Goal: Information Seeking & Learning: Learn about a topic

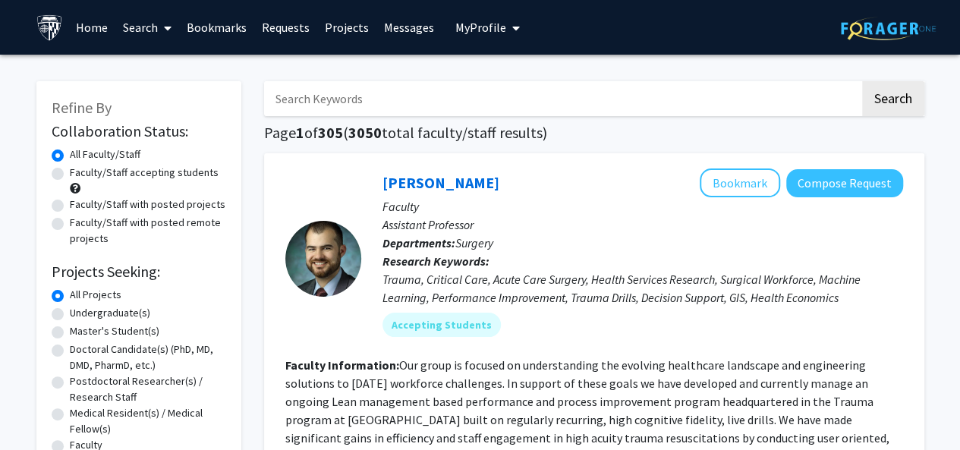
click at [157, 176] on label "Faculty/Staff accepting students" at bounding box center [144, 173] width 149 height 16
click at [80, 175] on input "Faculty/Staff accepting students" at bounding box center [75, 170] width 10 height 10
radio input "true"
click at [184, 225] on label "Faculty/Staff with posted remote projects" at bounding box center [148, 231] width 156 height 32
click at [80, 225] on input "Faculty/Staff with posted remote projects" at bounding box center [75, 220] width 10 height 10
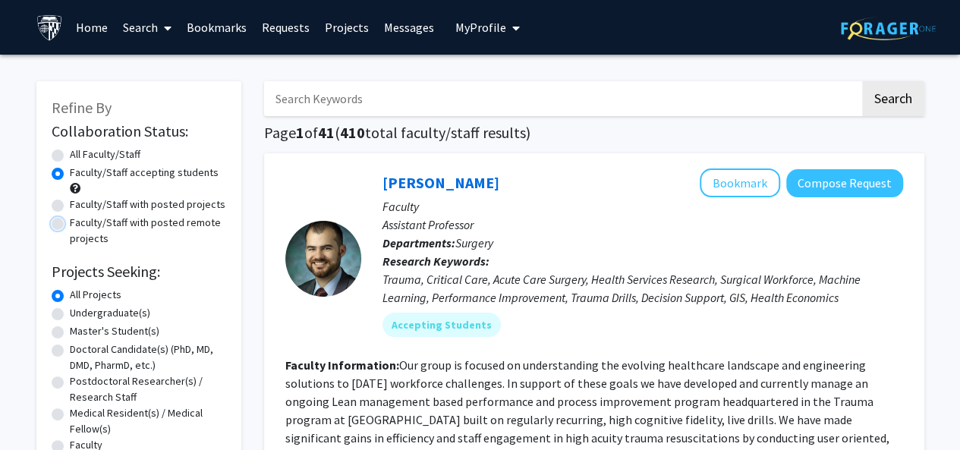
radio input "true"
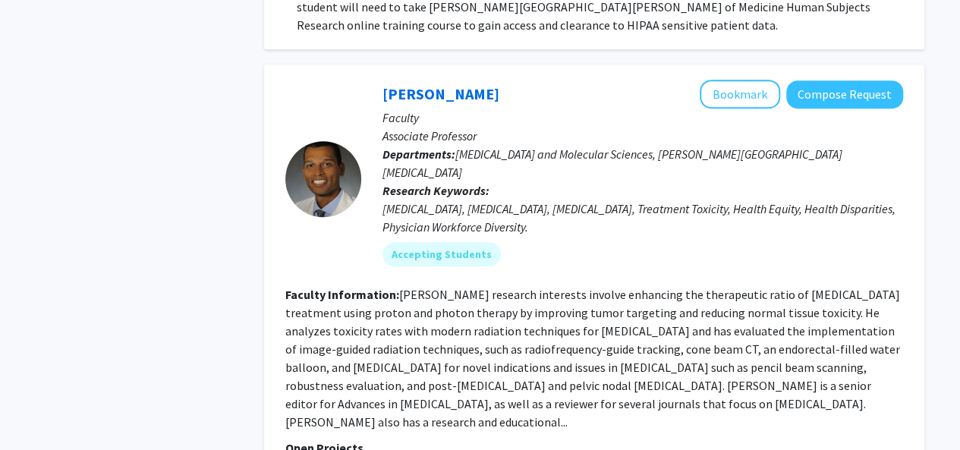
scroll to position [3709, 0]
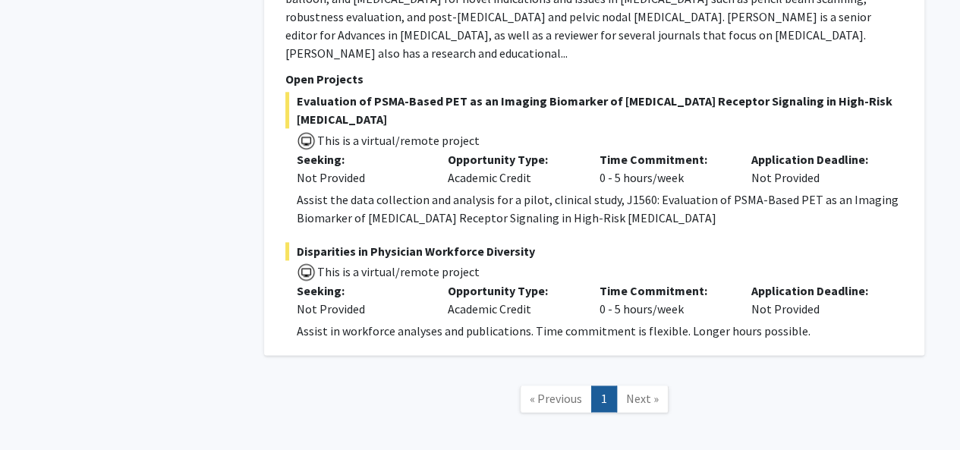
click at [657, 386] on link "Next »" at bounding box center [642, 399] width 52 height 27
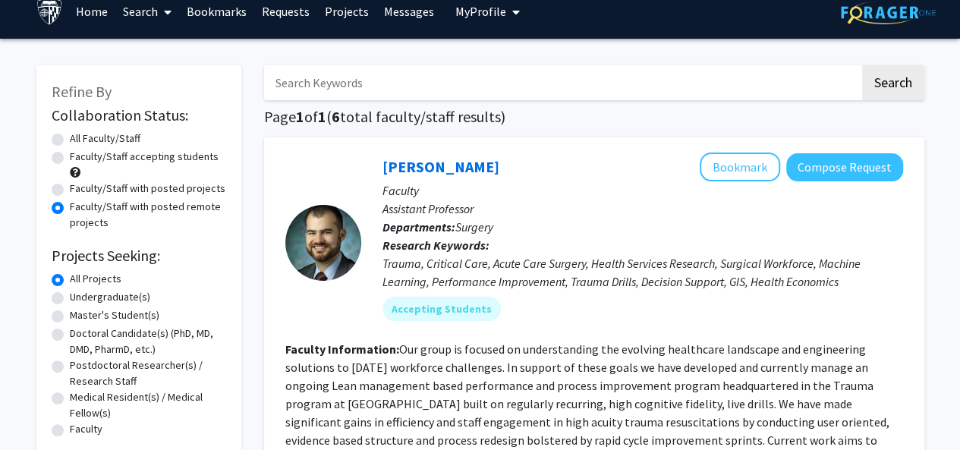
scroll to position [10, 0]
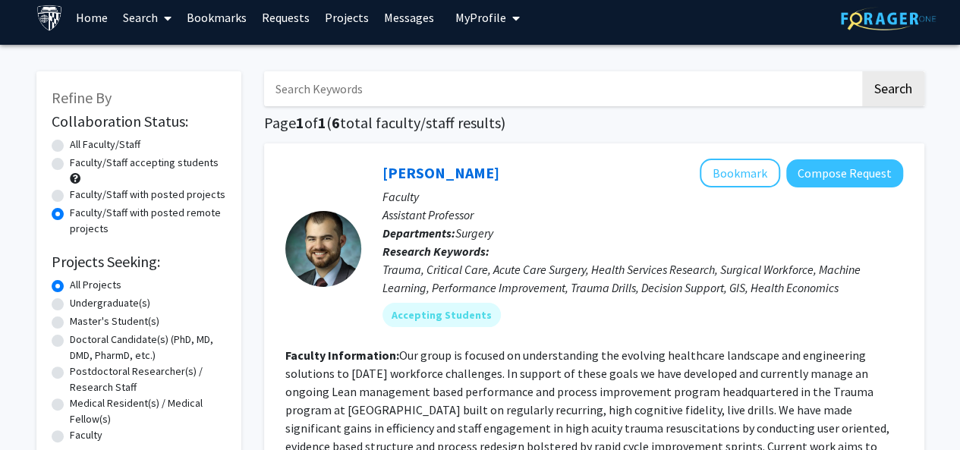
click at [70, 142] on label "All Faculty/Staff" at bounding box center [105, 145] width 71 height 16
click at [70, 142] on input "All Faculty/Staff" at bounding box center [75, 142] width 10 height 10
radio input "true"
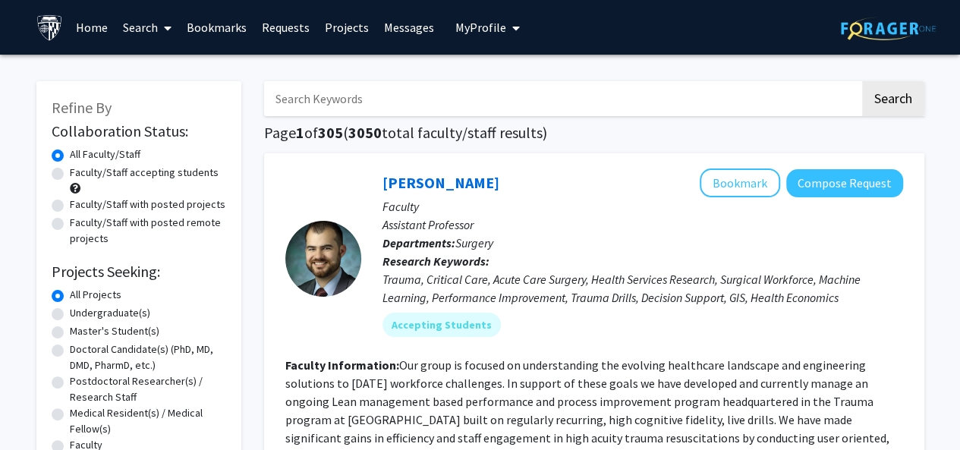
click at [150, 27] on link "Search" at bounding box center [147, 27] width 64 height 53
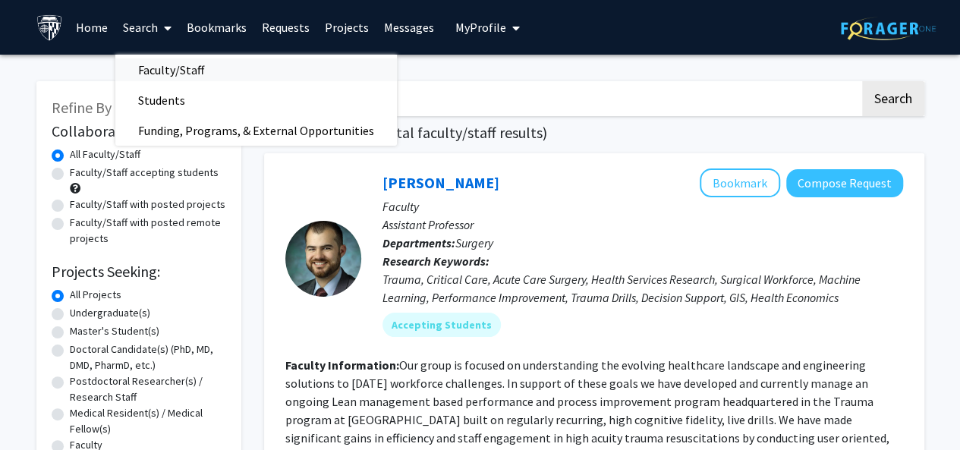
click at [153, 55] on span "Faculty/Staff" at bounding box center [171, 70] width 112 height 30
checkbox input "false"
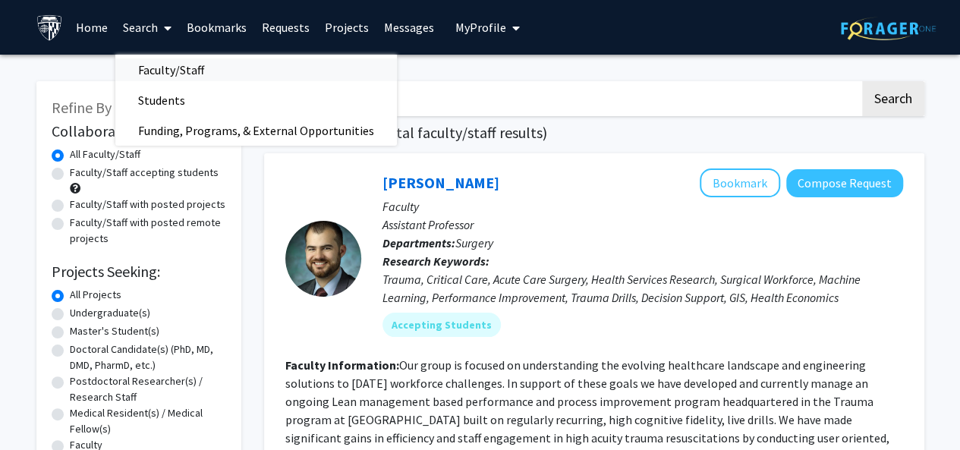
checkbox input "false"
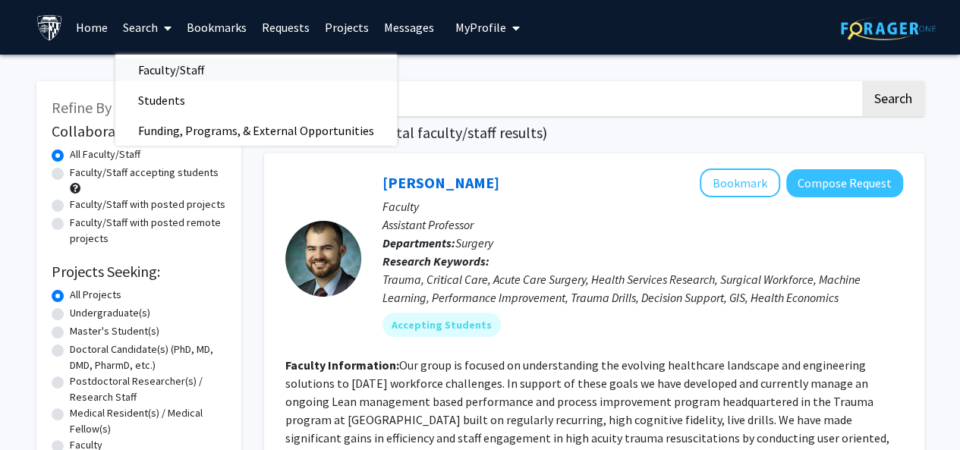
checkbox input "false"
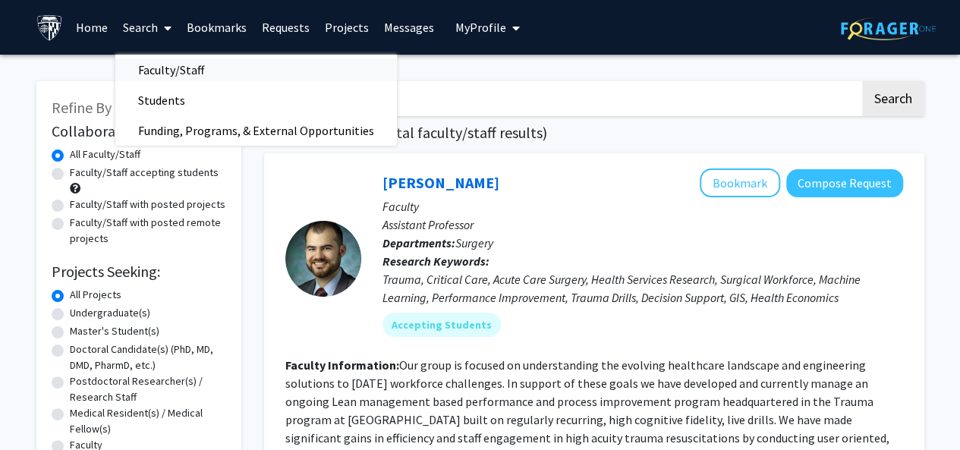
checkbox input "false"
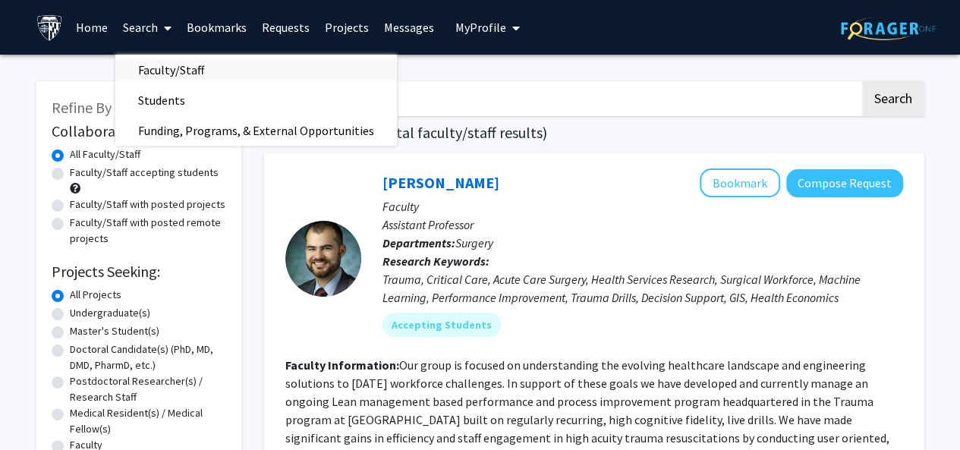
checkbox input "false"
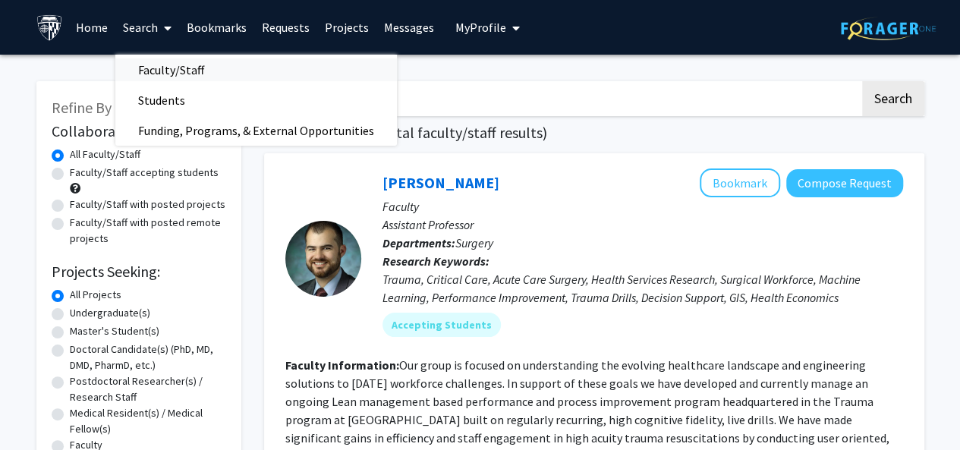
checkbox input "false"
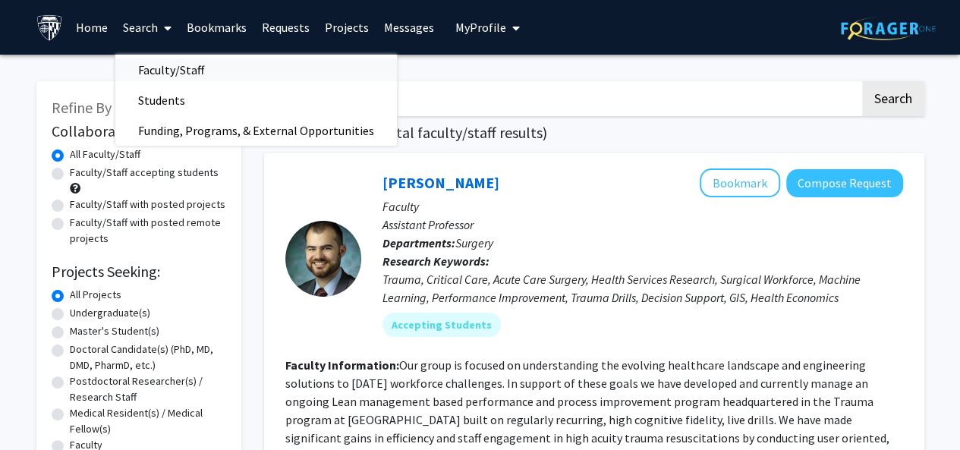
checkbox input "false"
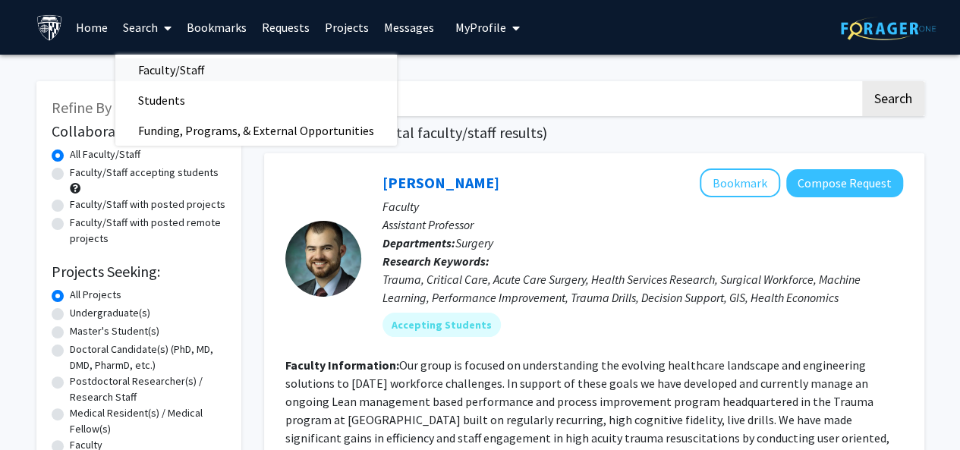
checkbox input "false"
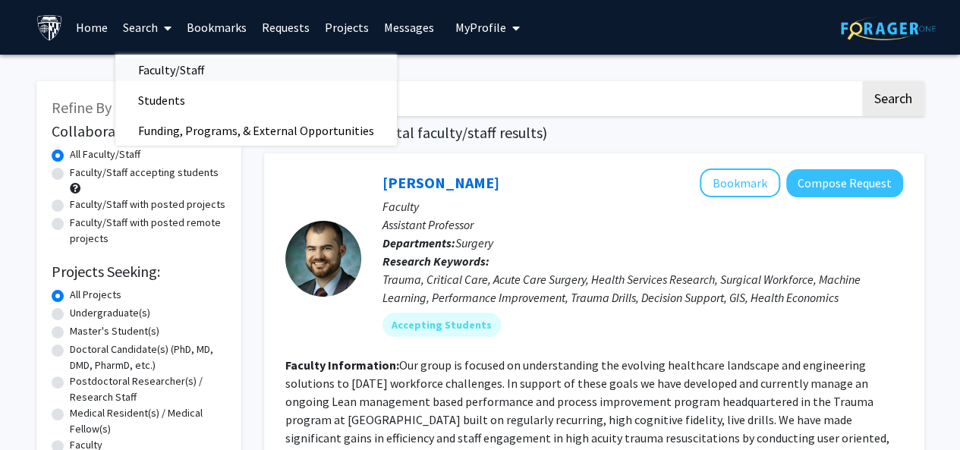
checkbox input "false"
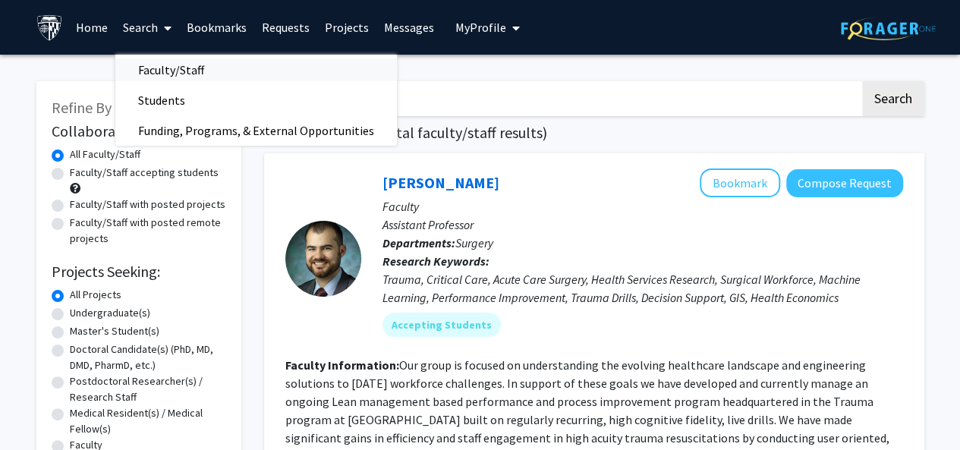
checkbox input "false"
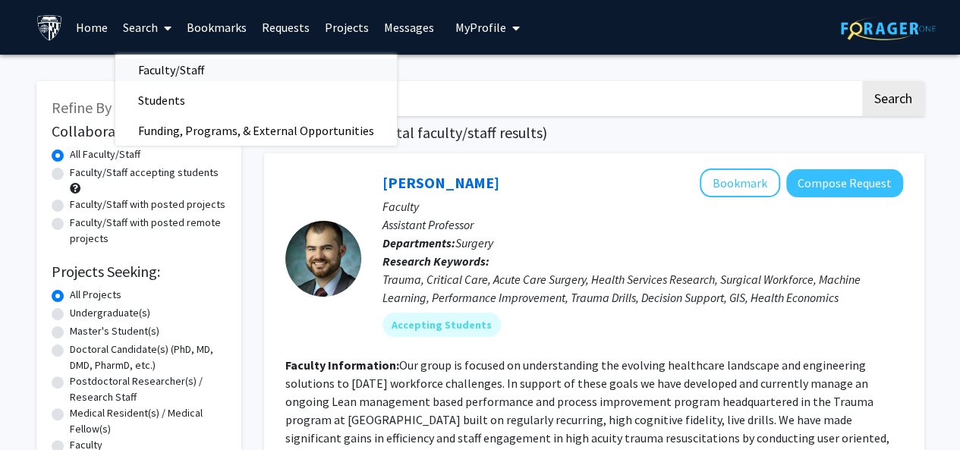
checkbox input "false"
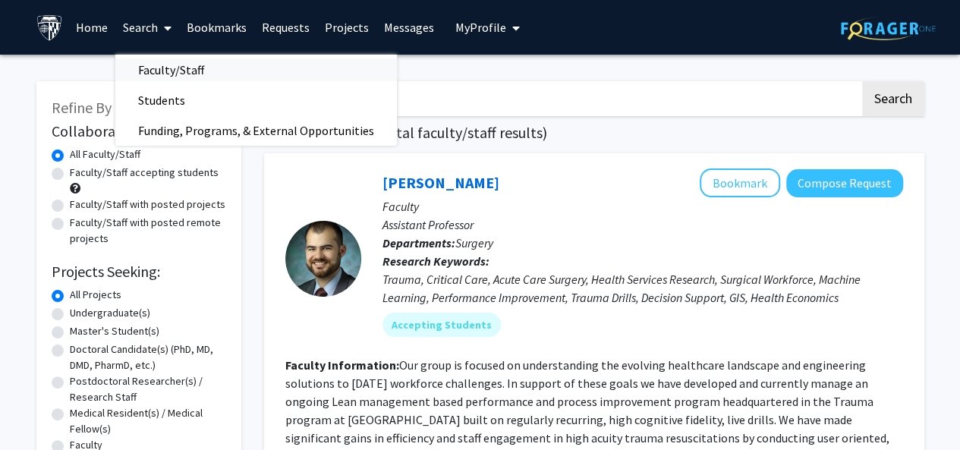
checkbox input "false"
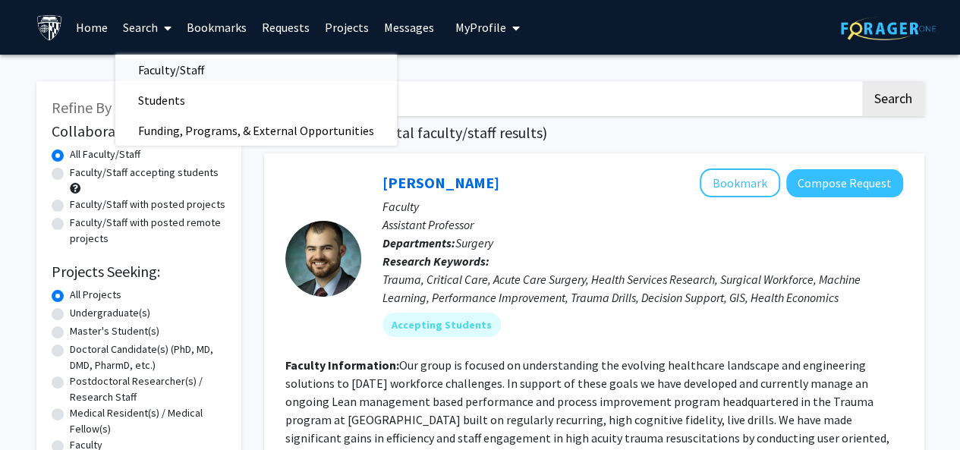
checkbox input "false"
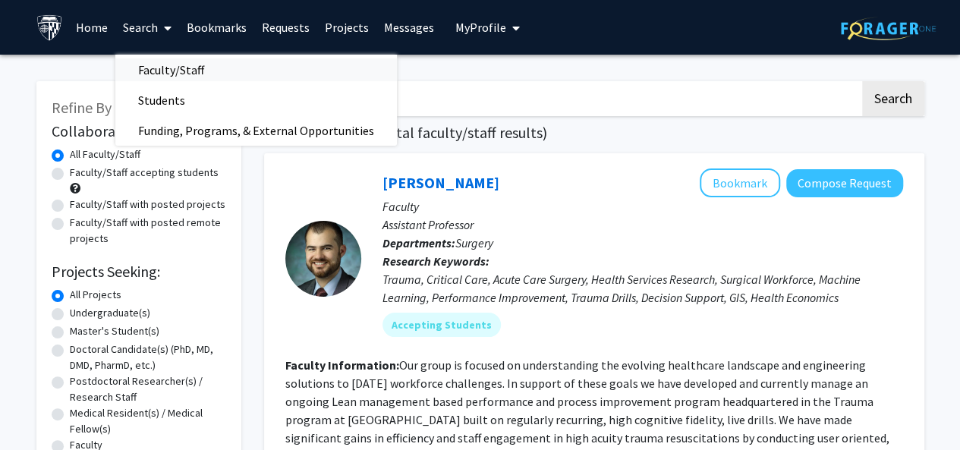
checkbox input "false"
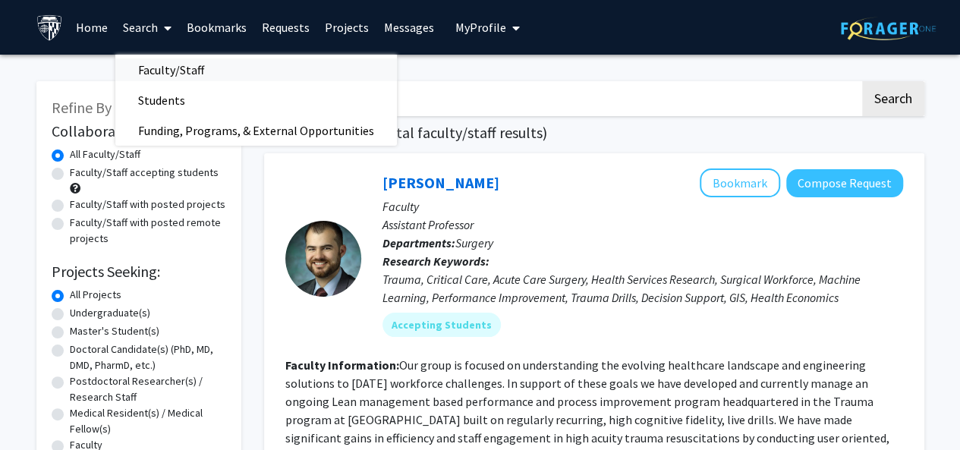
checkbox input "false"
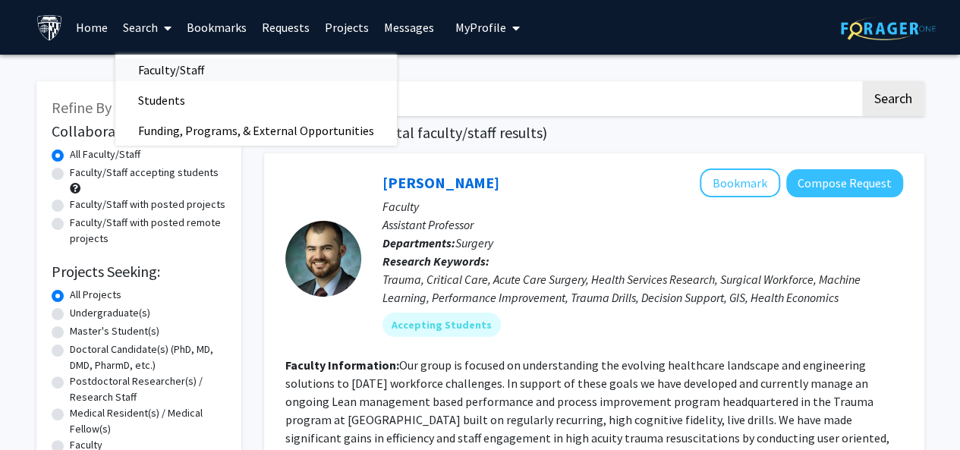
checkbox input "false"
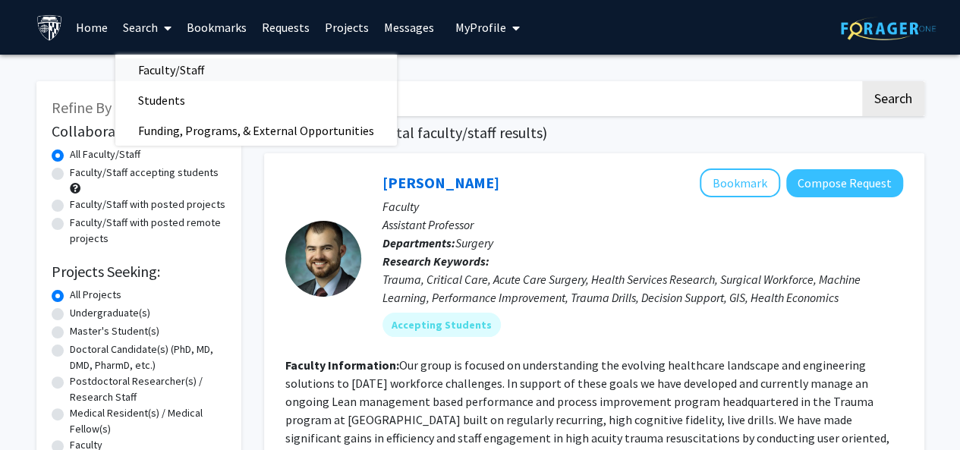
checkbox input "false"
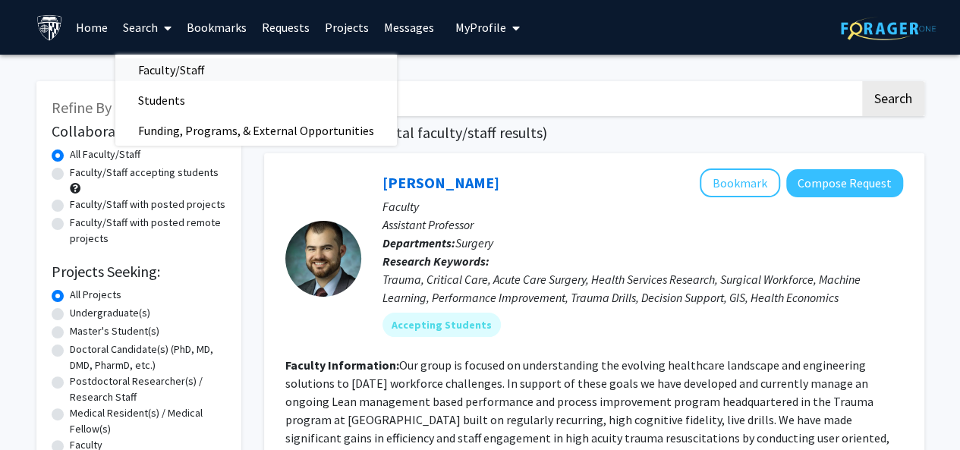
checkbox input "false"
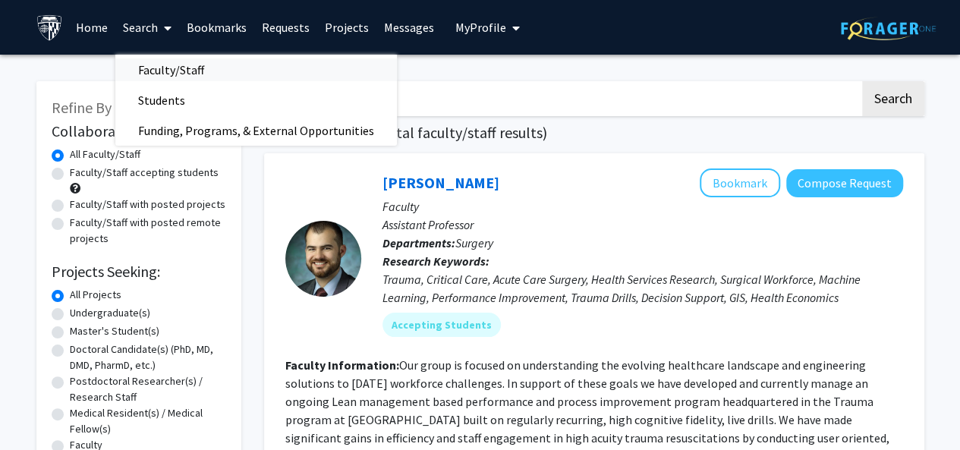
checkbox input "false"
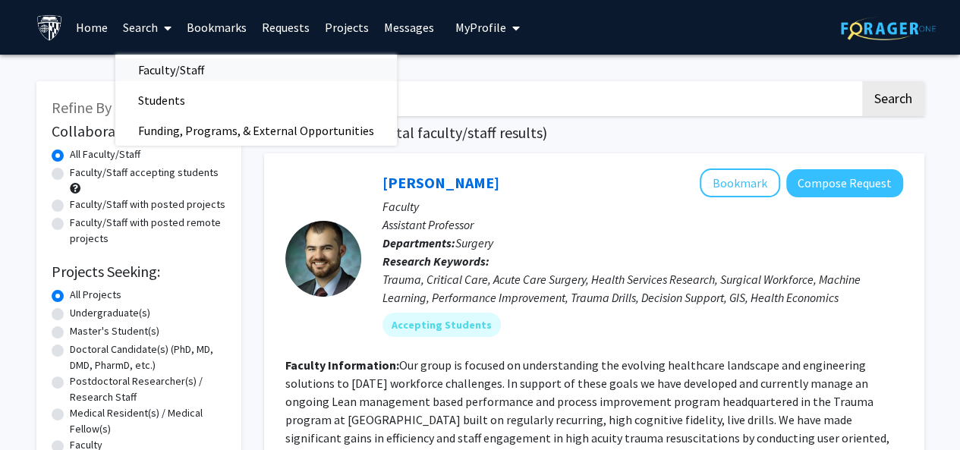
checkbox input "false"
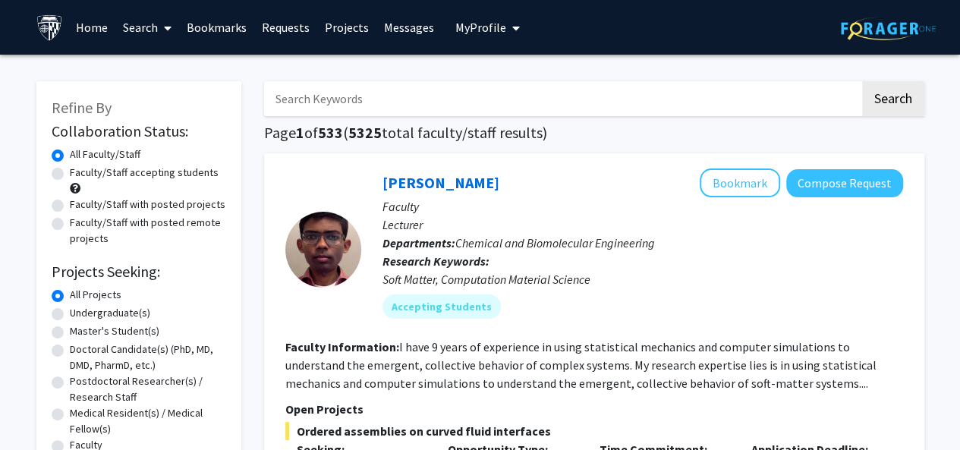
click at [158, 48] on span at bounding box center [165, 28] width 14 height 53
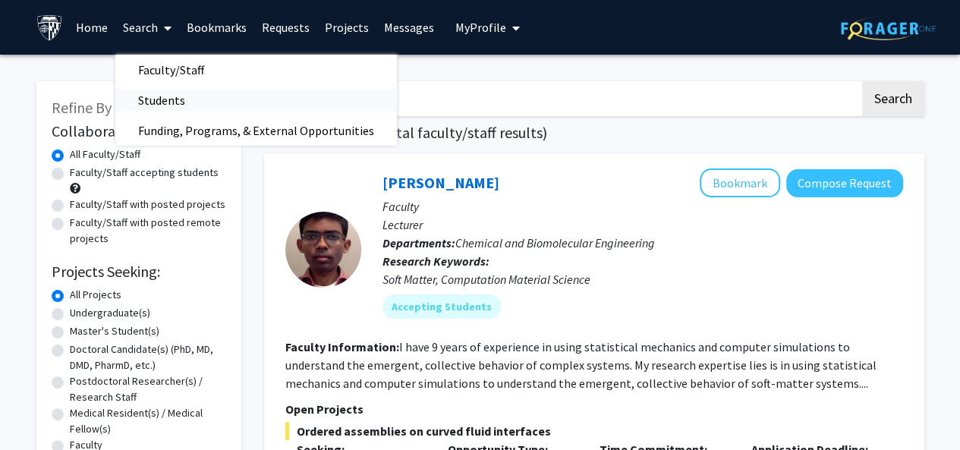
click at [188, 98] on span "Students" at bounding box center [161, 100] width 93 height 30
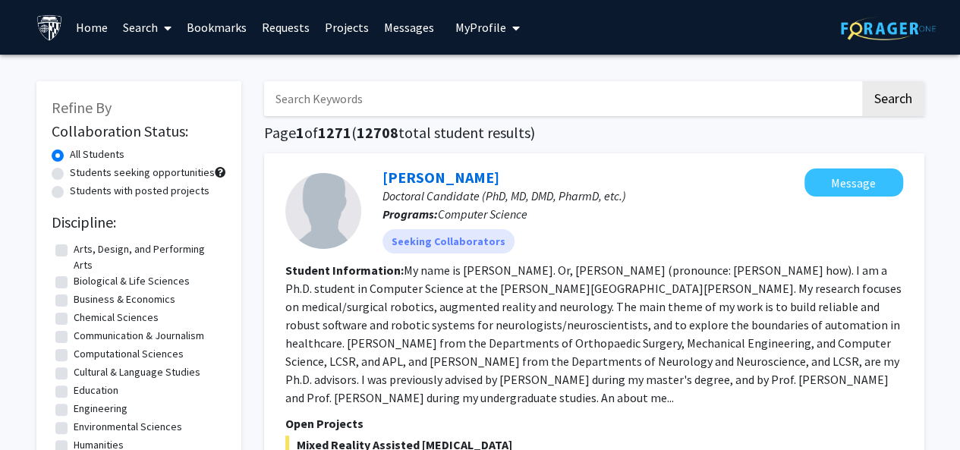
click at [237, 213] on div "Refine By Collaboration Status: All Students Students seeking opportunities Stu…" at bounding box center [138, 377] width 205 height 592
click at [134, 28] on link "Search" at bounding box center [147, 27] width 64 height 53
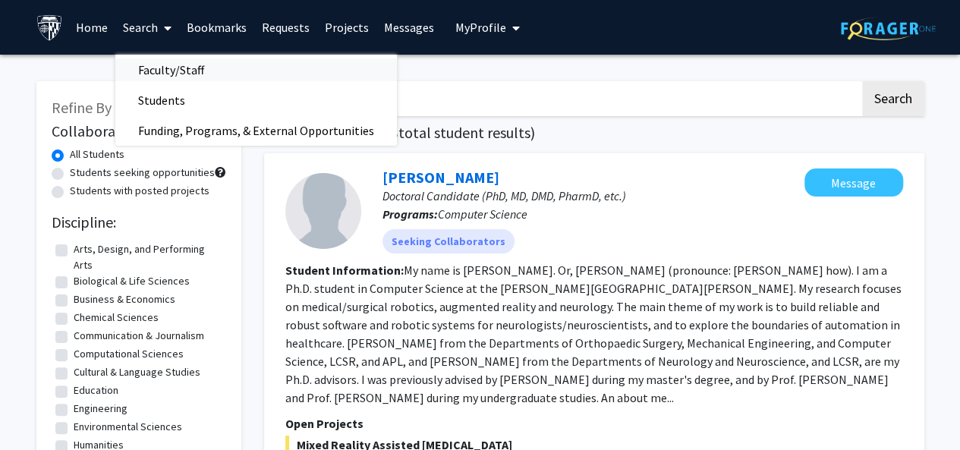
click at [176, 66] on span "Faculty/Staff" at bounding box center [171, 70] width 112 height 30
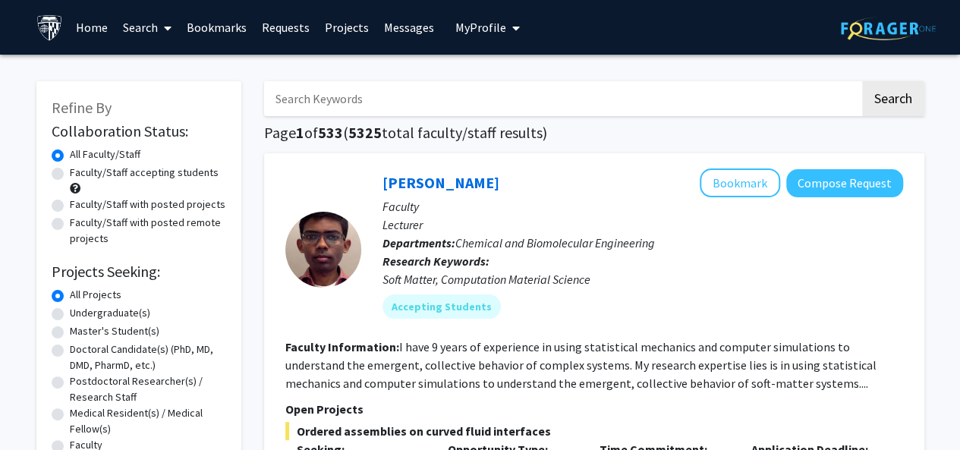
click at [172, 179] on label "Faculty/Staff accepting students" at bounding box center [144, 173] width 149 height 16
click at [80, 175] on input "Faculty/Staff accepting students" at bounding box center [75, 170] width 10 height 10
radio input "true"
click at [83, 150] on label "All Faculty/Staff" at bounding box center [105, 154] width 71 height 16
click at [80, 150] on input "All Faculty/Staff" at bounding box center [75, 151] width 10 height 10
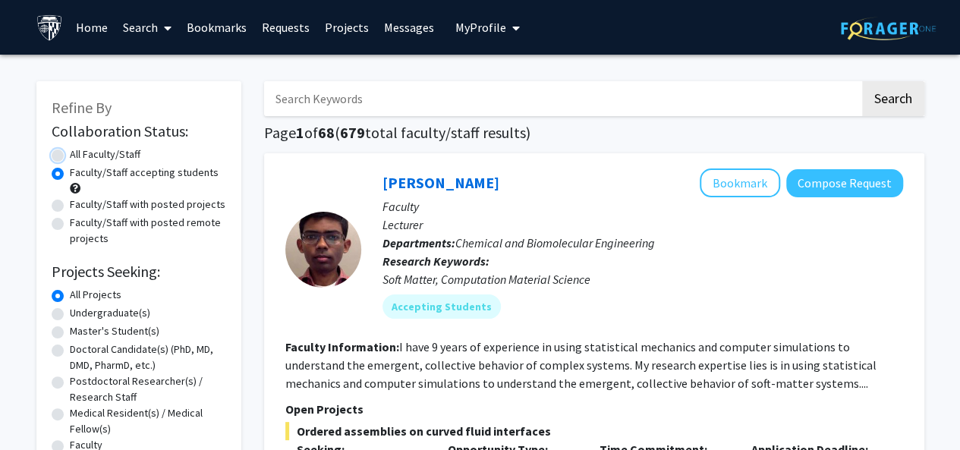
radio input "true"
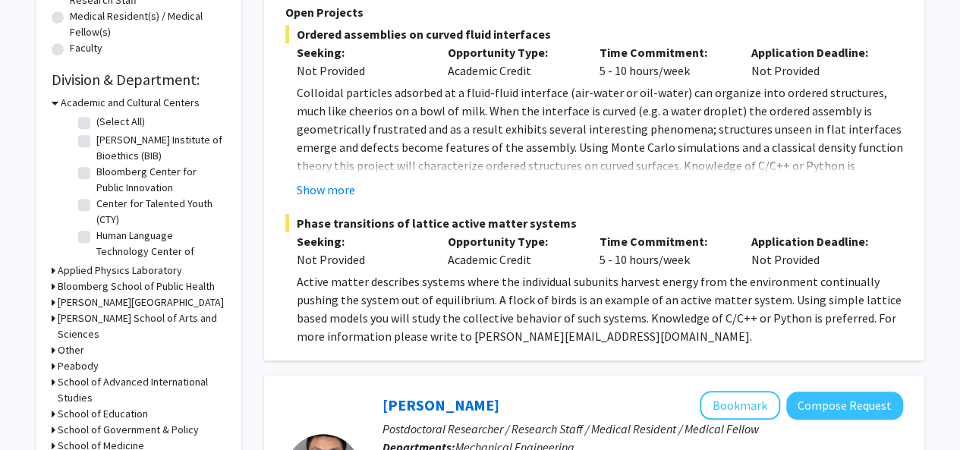
scroll to position [656, 0]
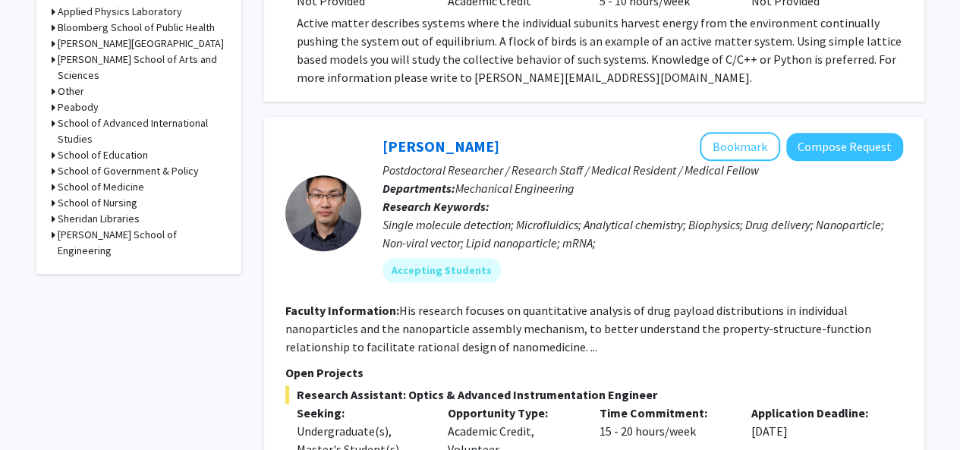
click at [121, 179] on h3 "School of Medicine" at bounding box center [101, 187] width 87 height 16
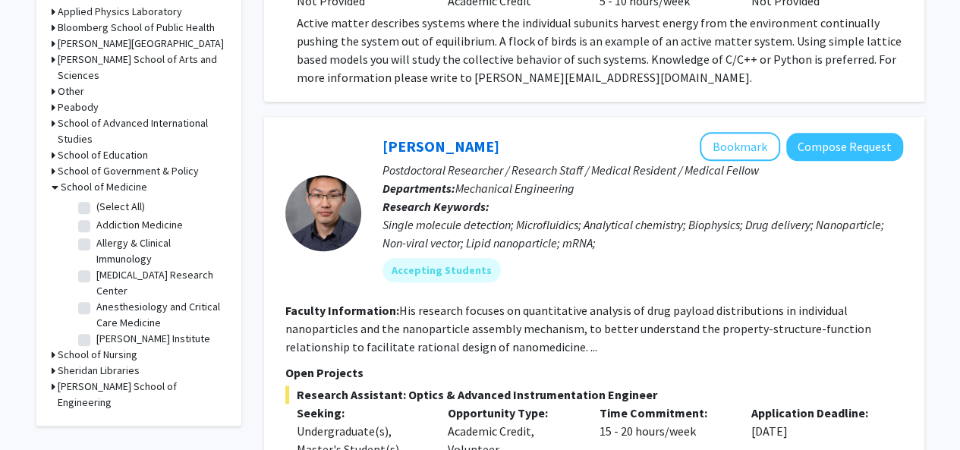
click at [119, 199] on label "(Select All)" at bounding box center [120, 207] width 49 height 16
click at [106, 199] on input "(Select All)" at bounding box center [101, 204] width 10 height 10
checkbox input "true"
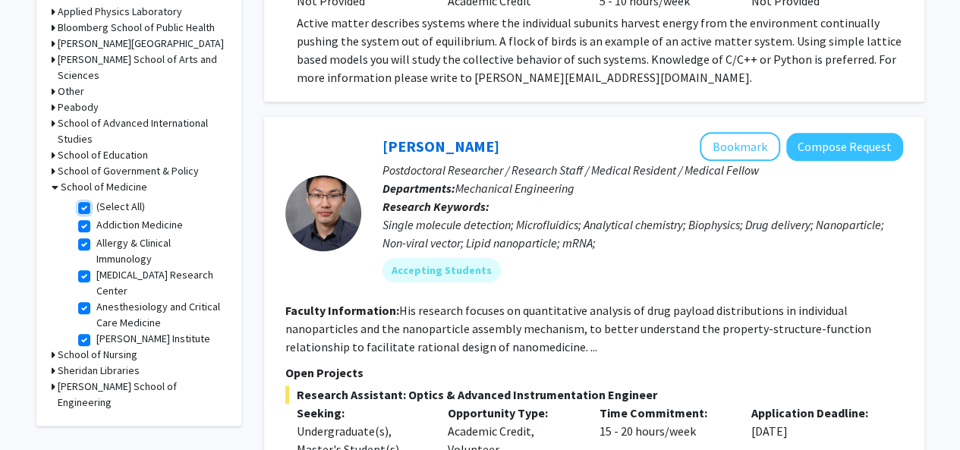
checkbox input "true"
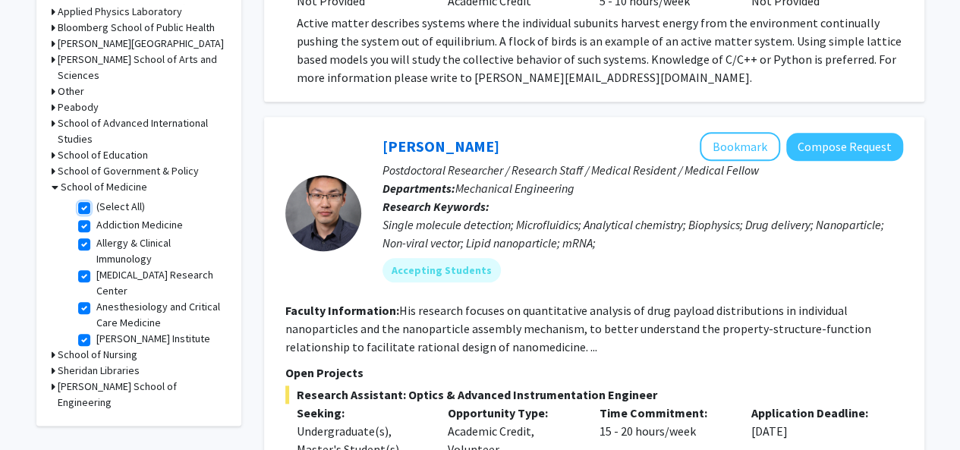
checkbox input "true"
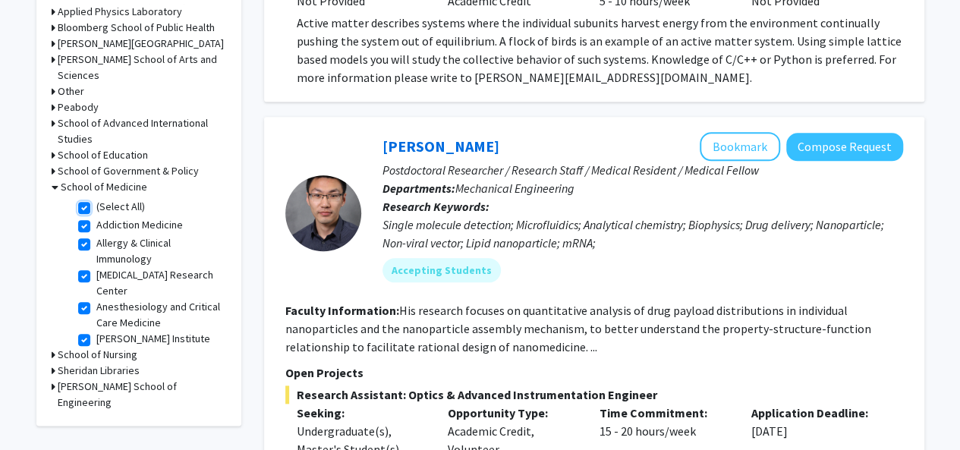
checkbox input "true"
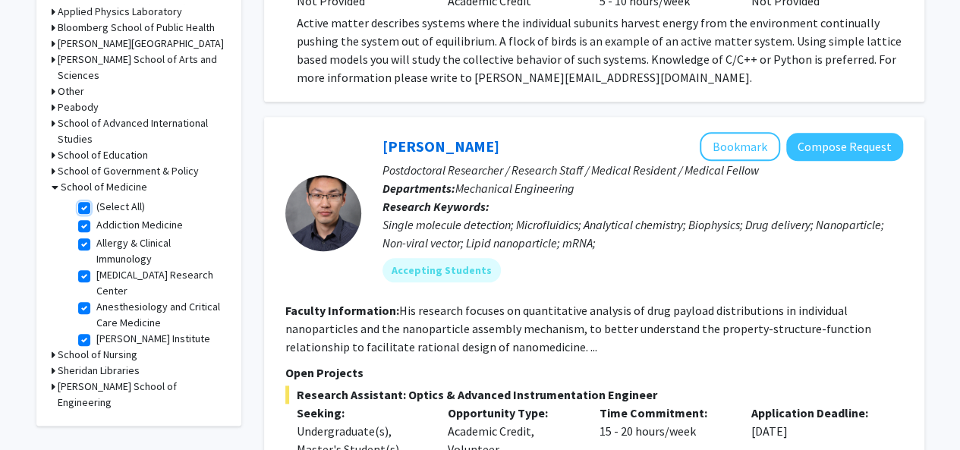
checkbox input "true"
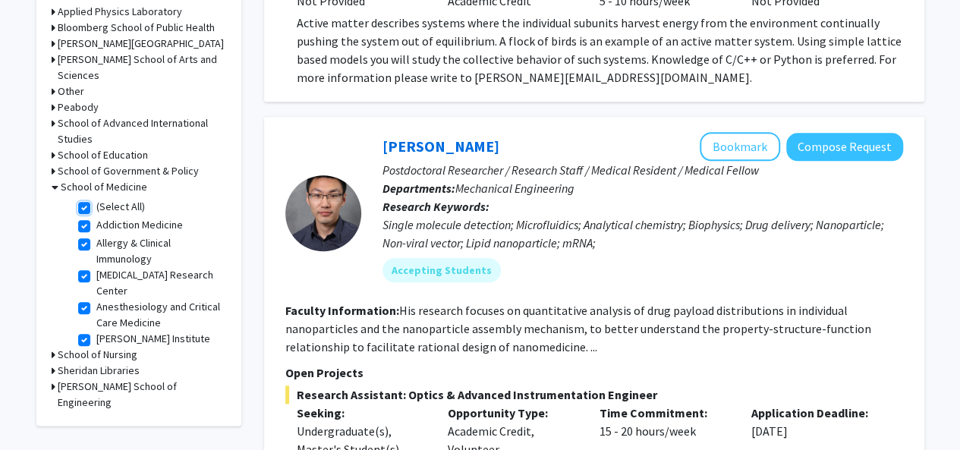
checkbox input "true"
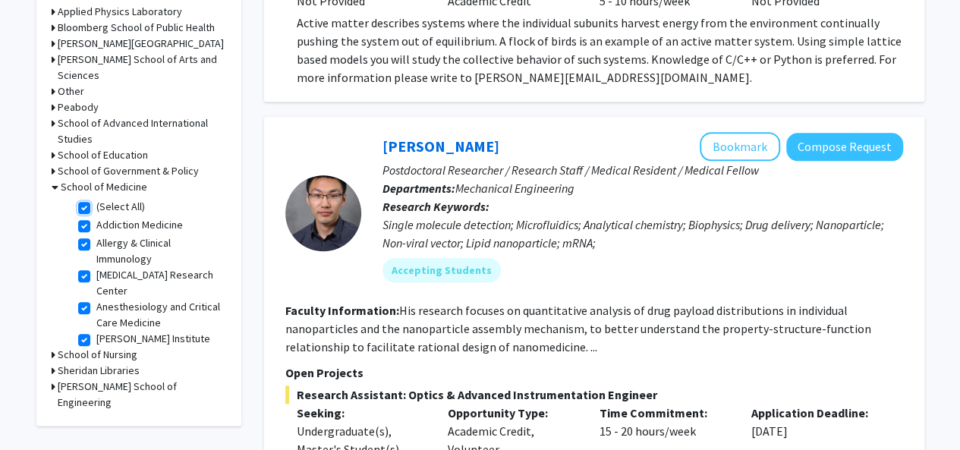
checkbox input "true"
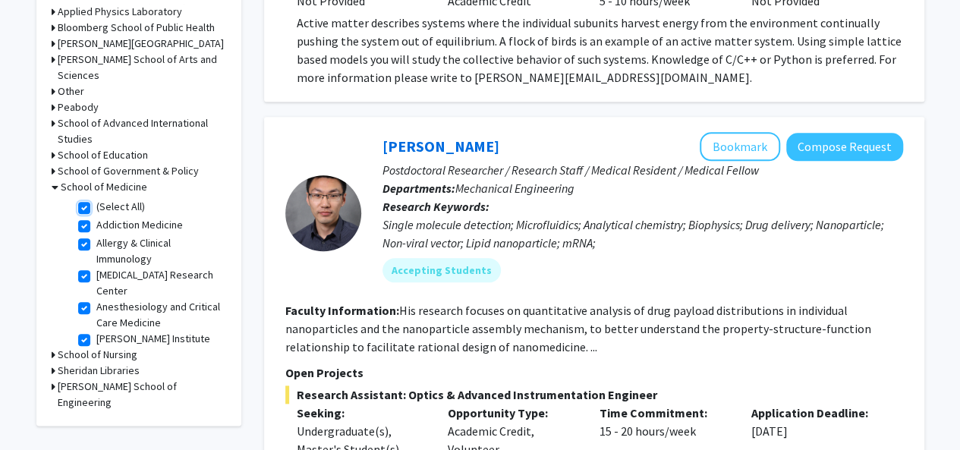
checkbox input "true"
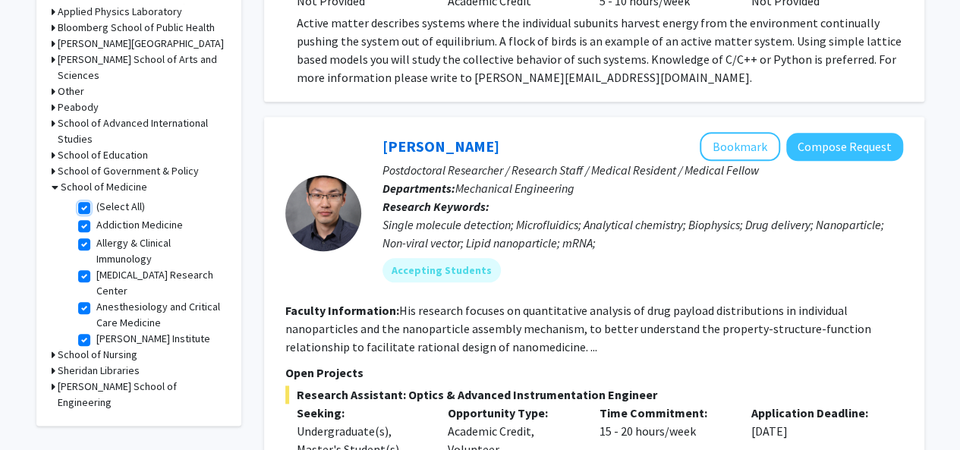
checkbox input "true"
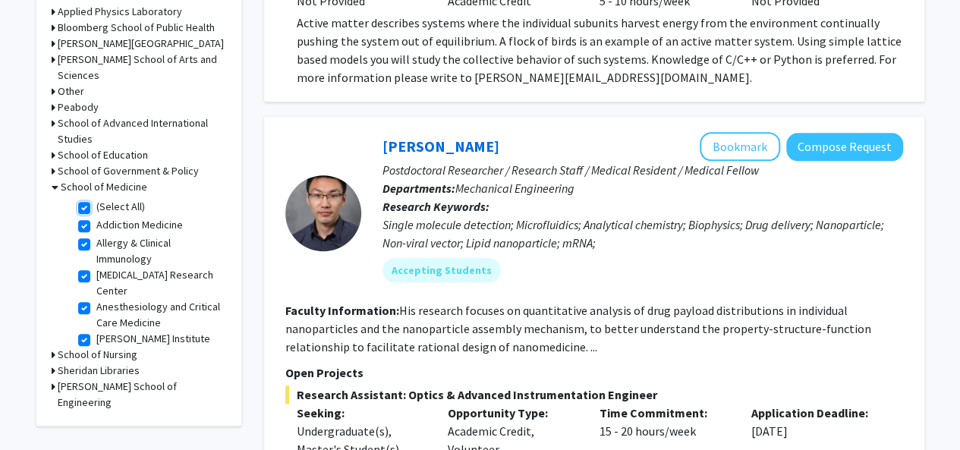
checkbox input "true"
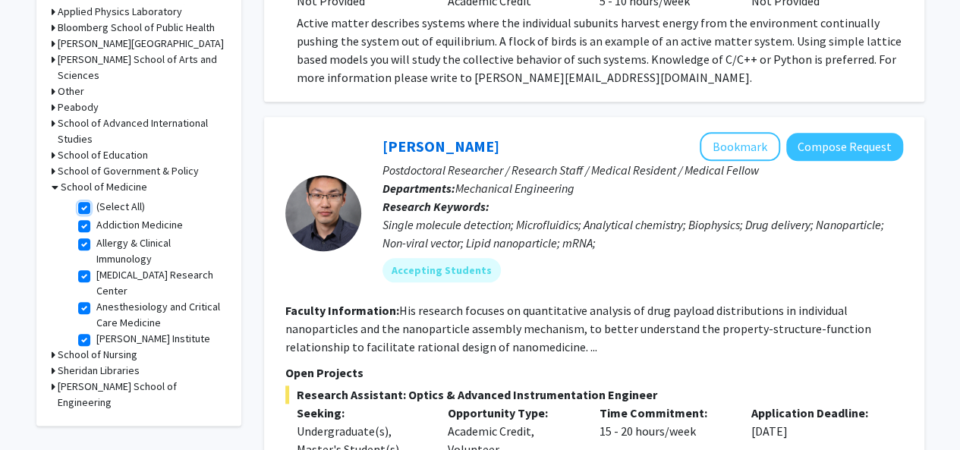
checkbox input "true"
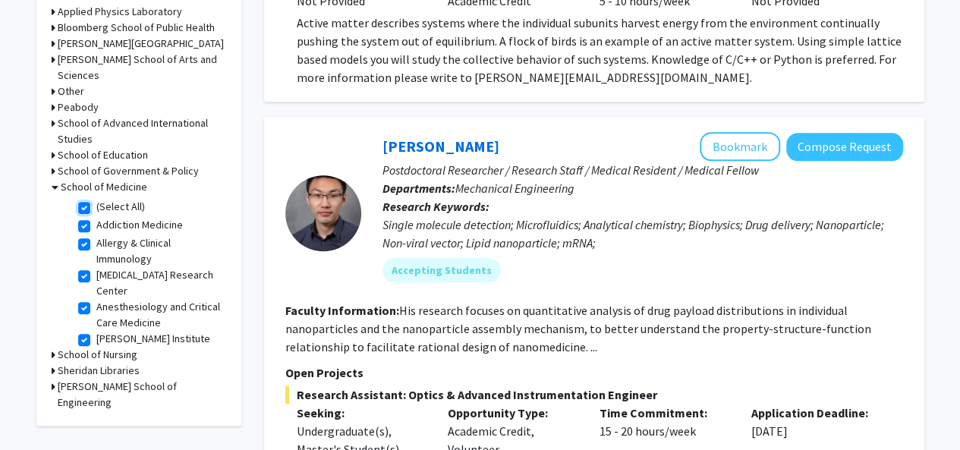
checkbox input "true"
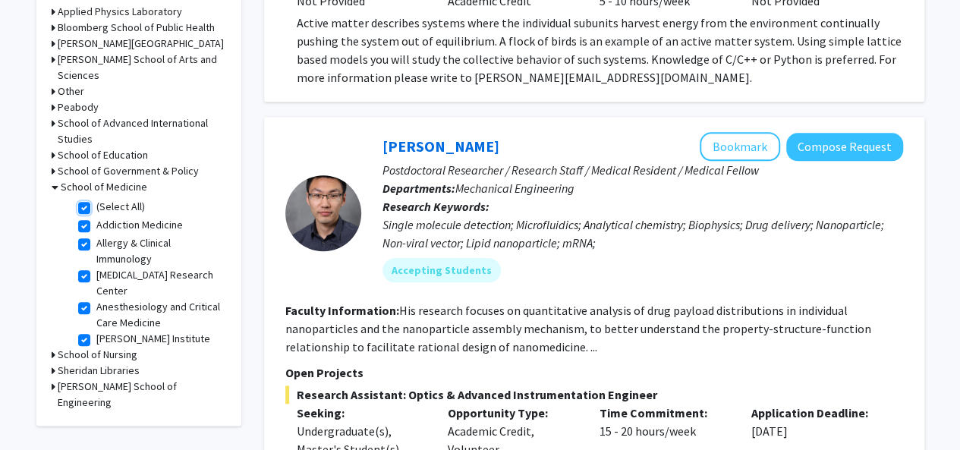
checkbox input "true"
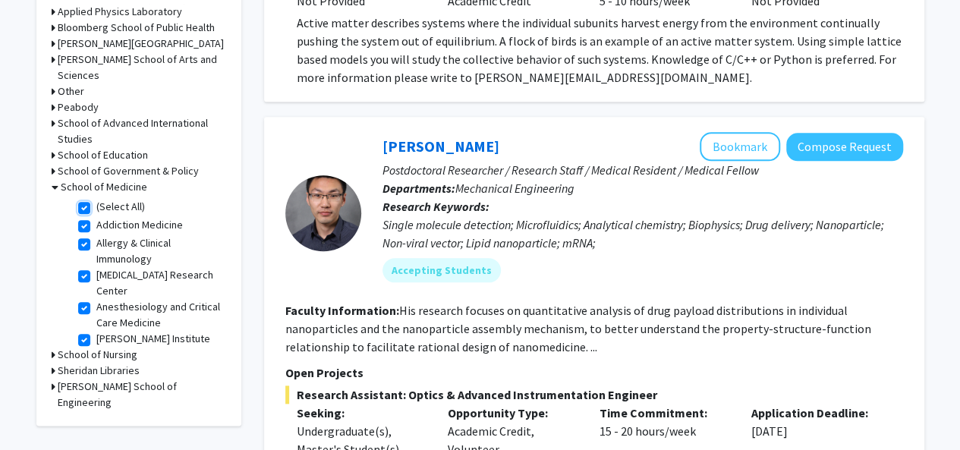
checkbox input "true"
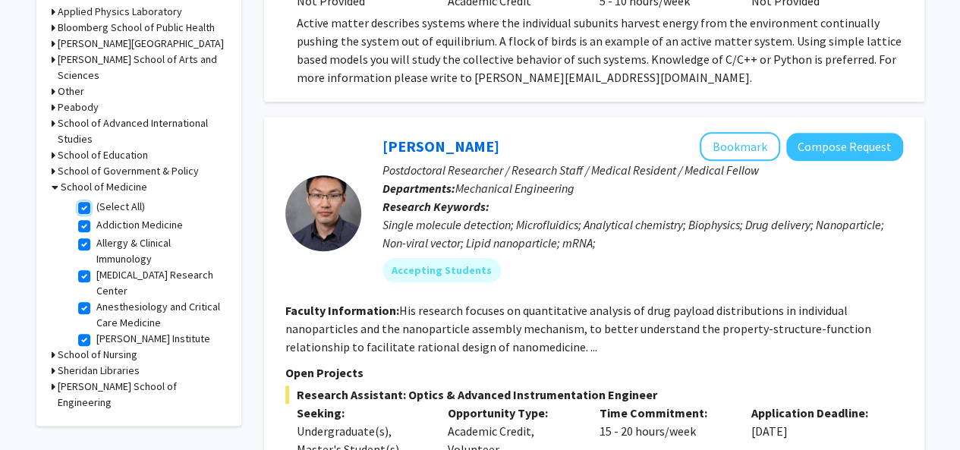
checkbox input "true"
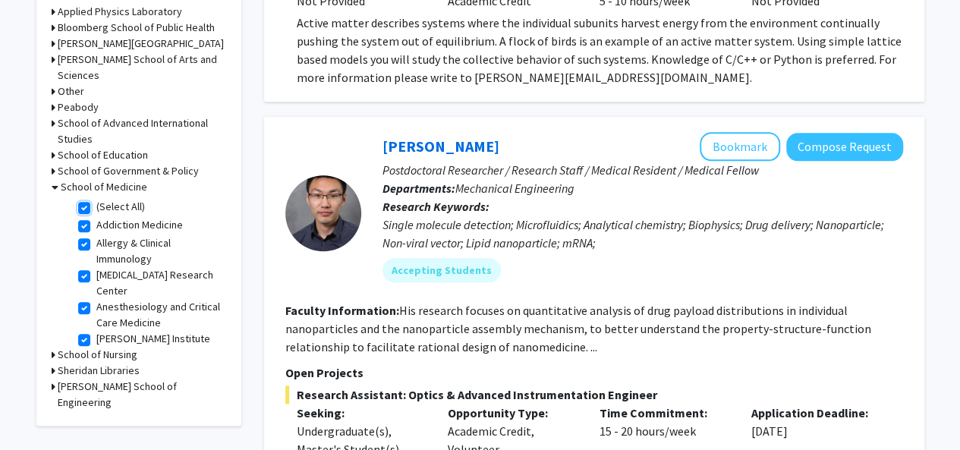
checkbox input "true"
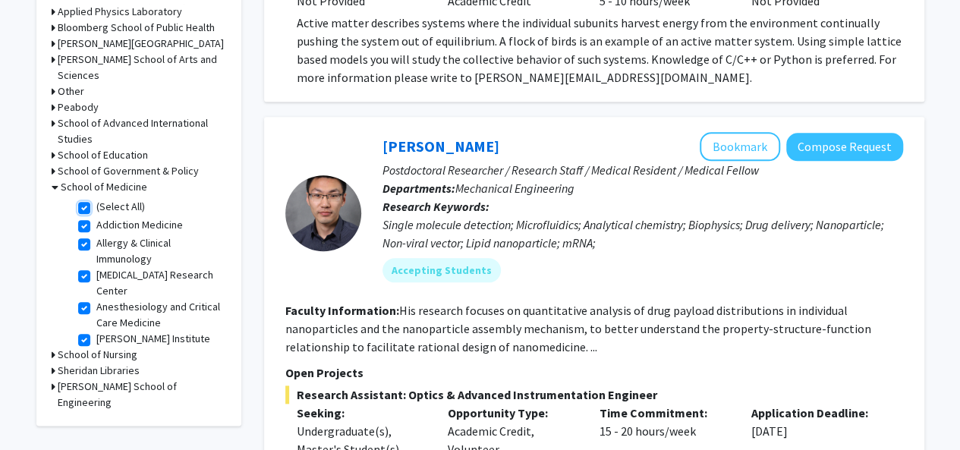
checkbox input "true"
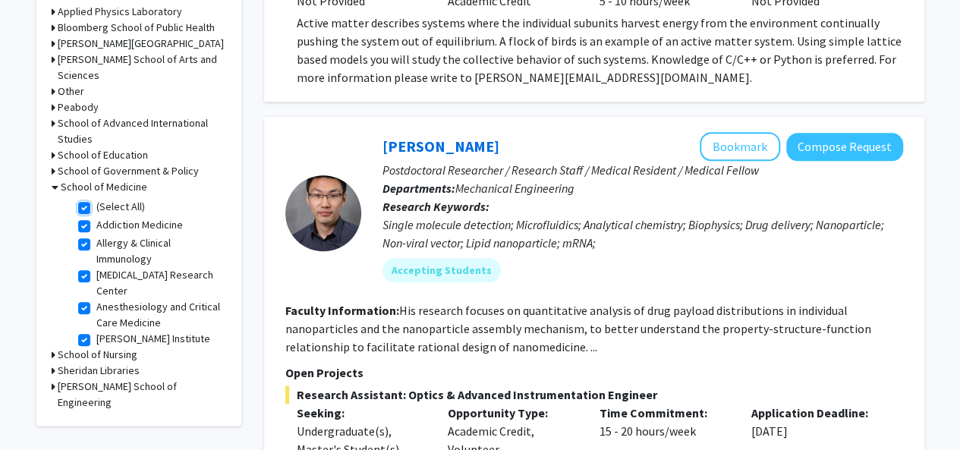
checkbox input "true"
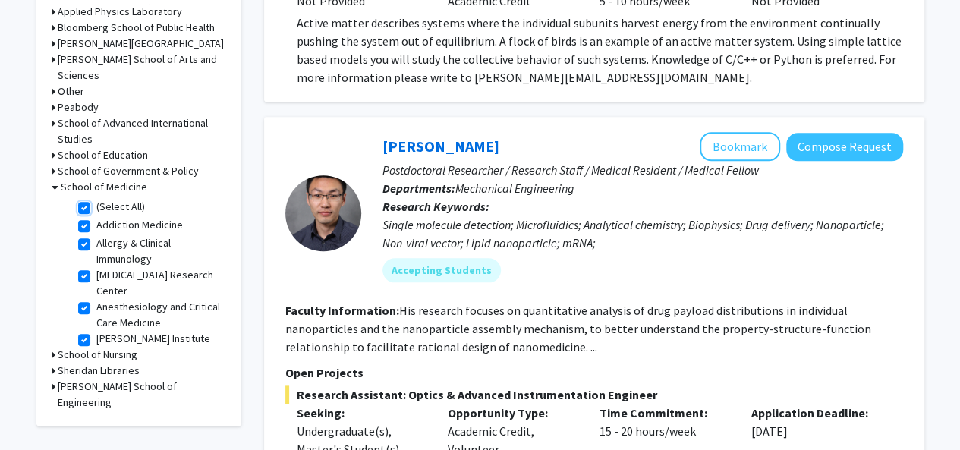
checkbox input "true"
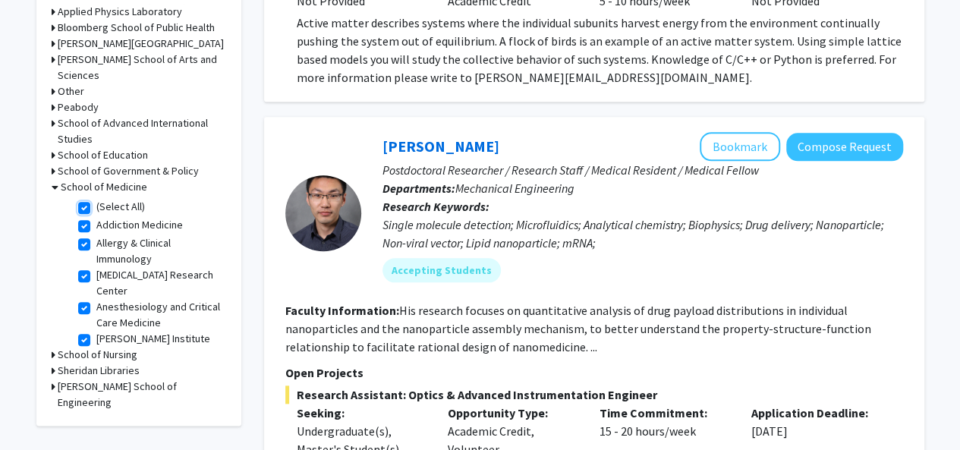
checkbox input "true"
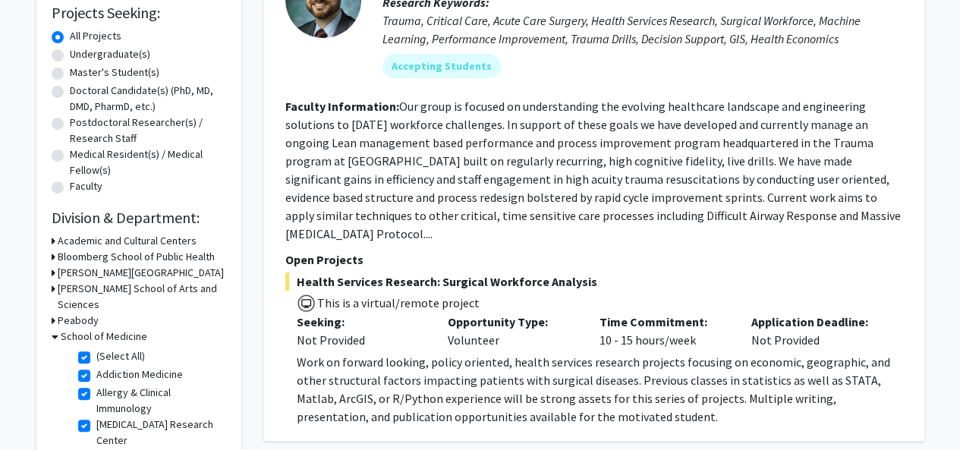
scroll to position [260, 0]
click at [95, 328] on h3 "School of Medicine" at bounding box center [104, 336] width 87 height 16
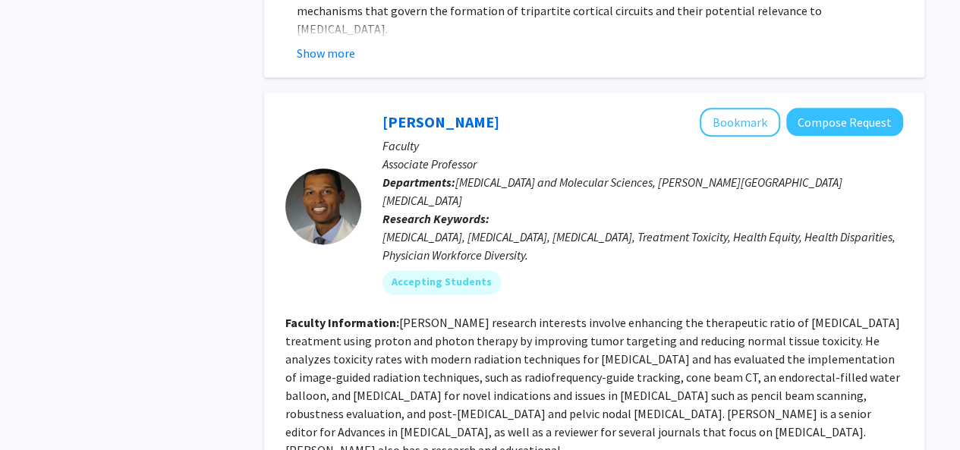
scroll to position [6934, 0]
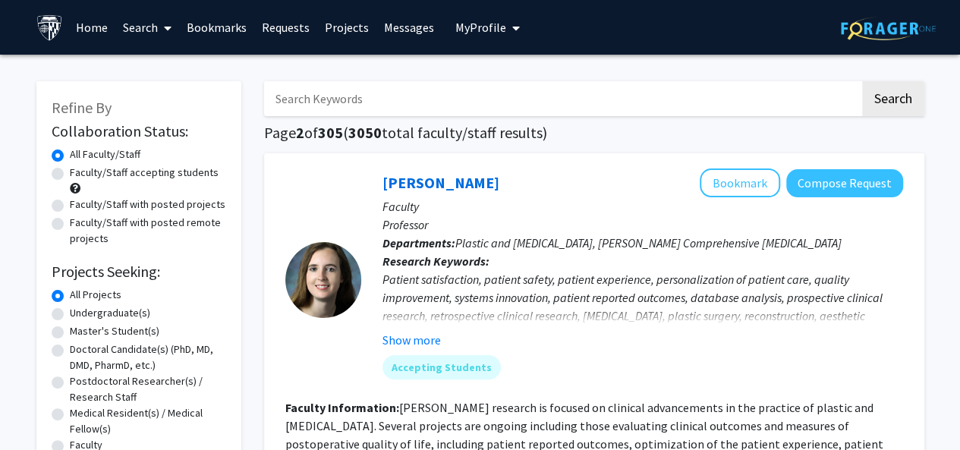
click at [173, 177] on label "Faculty/Staff accepting students" at bounding box center [144, 173] width 149 height 16
click at [80, 175] on input "Faculty/Staff accepting students" at bounding box center [75, 170] width 10 height 10
radio input "true"
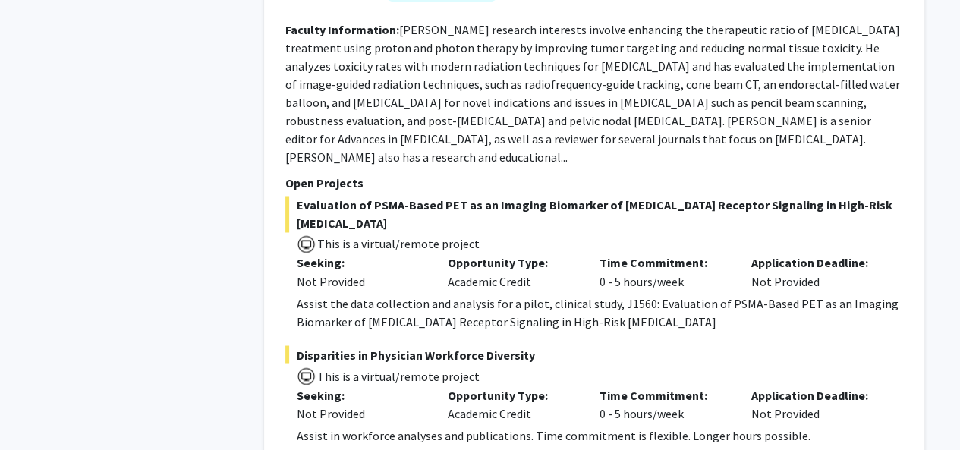
scroll to position [6927, 0]
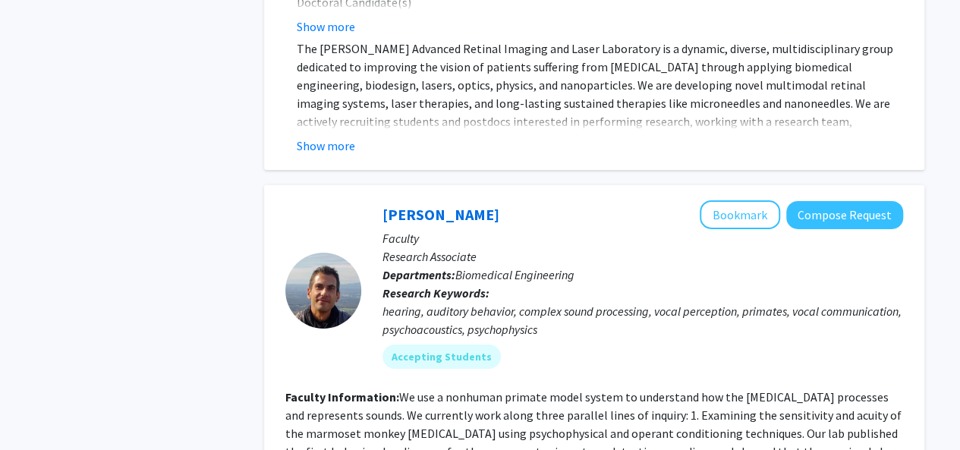
scroll to position [5618, 0]
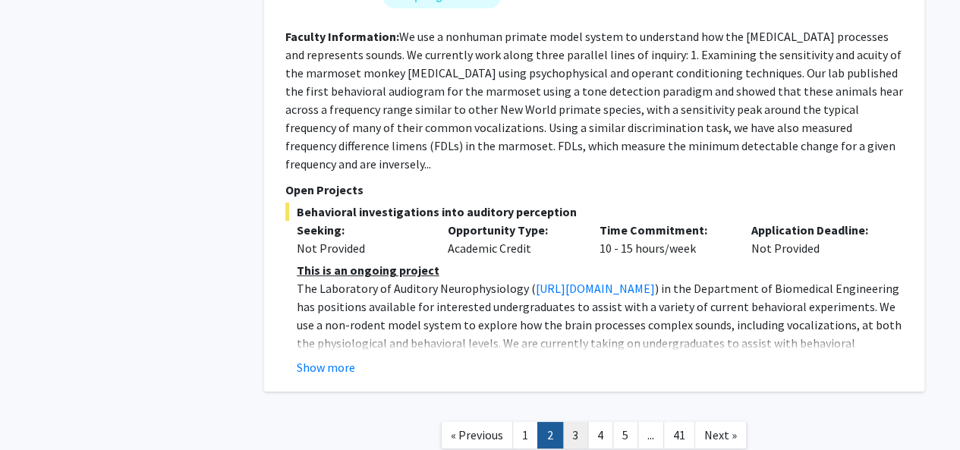
click at [573, 422] on link "3" at bounding box center [575, 435] width 26 height 27
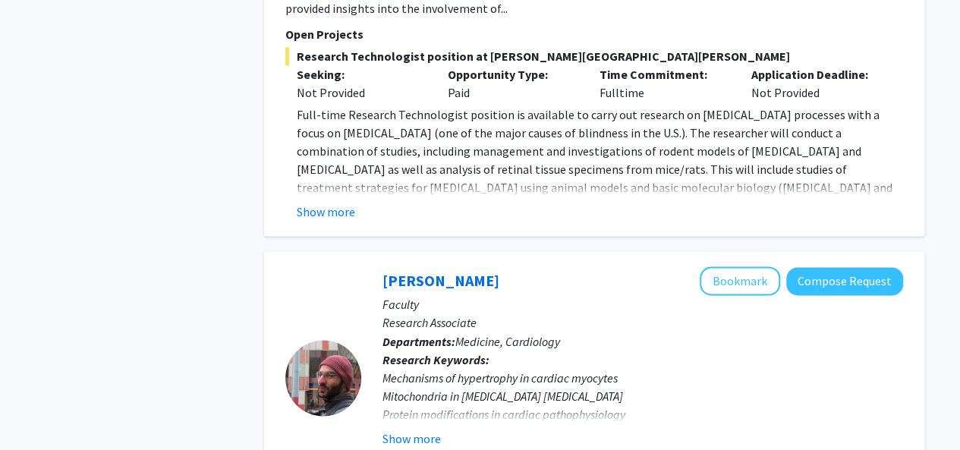
scroll to position [1107, 0]
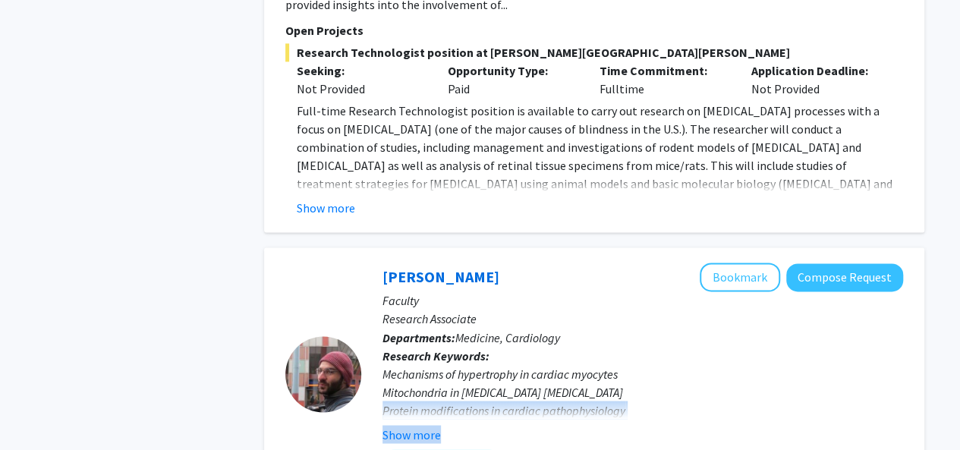
drag, startPoint x: 906, startPoint y: 297, endPoint x: 943, endPoint y: 347, distance: 61.9
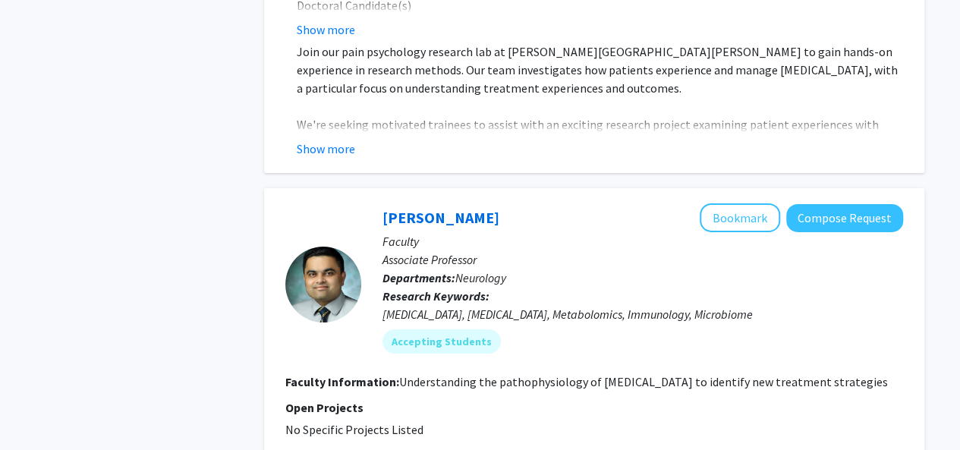
scroll to position [0, 0]
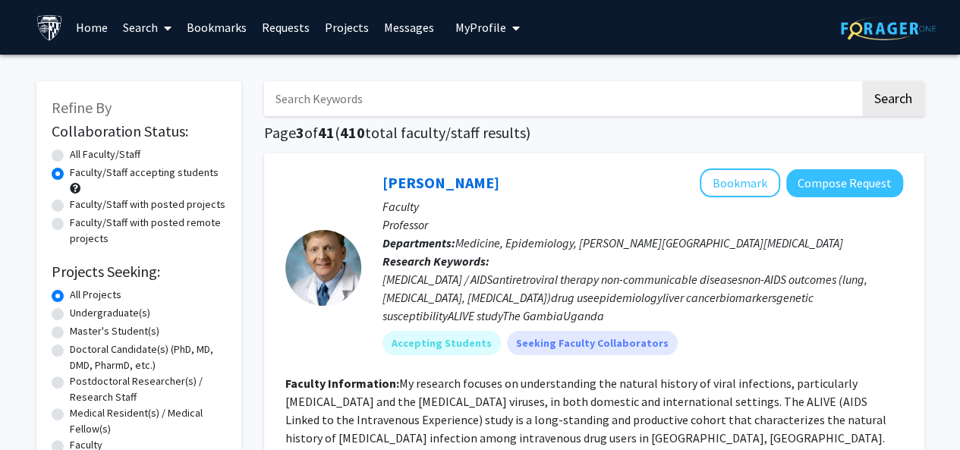
click at [146, 30] on link "Search" at bounding box center [147, 27] width 64 height 53
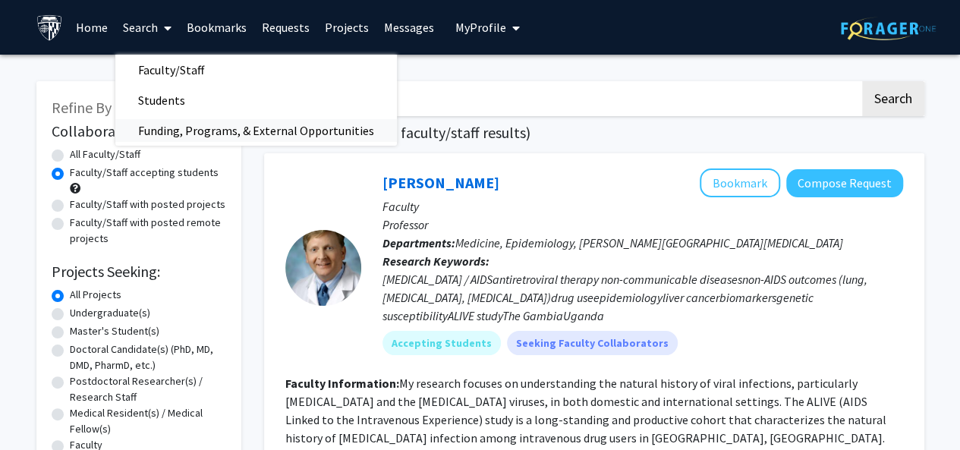
click at [172, 127] on span "Funding, Programs, & External Opportunities" at bounding box center [256, 130] width 282 height 30
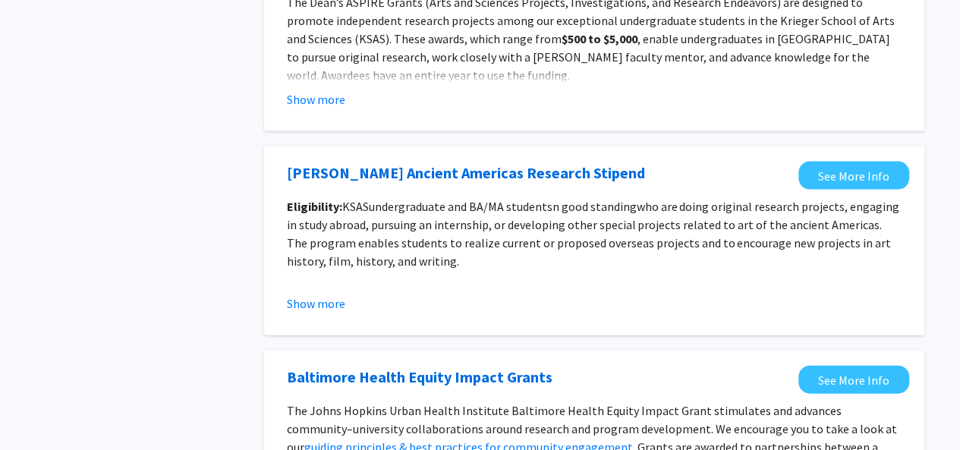
scroll to position [1828, 0]
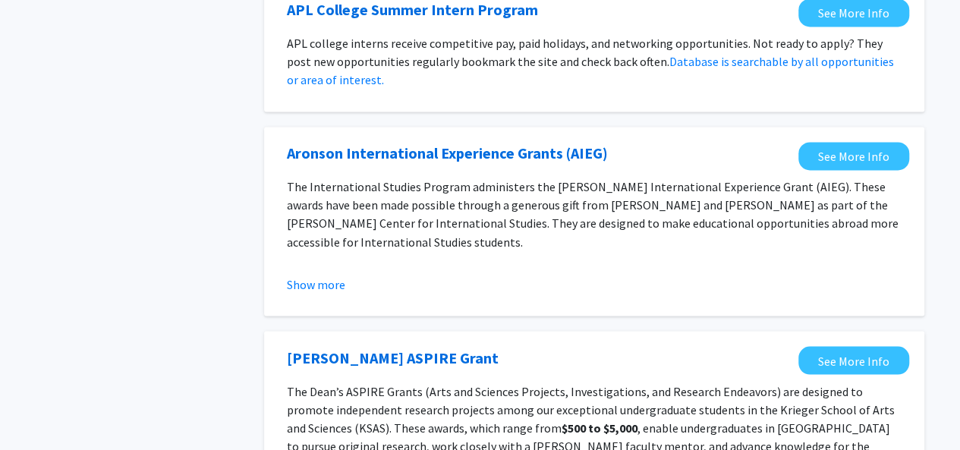
scroll to position [1371, 0]
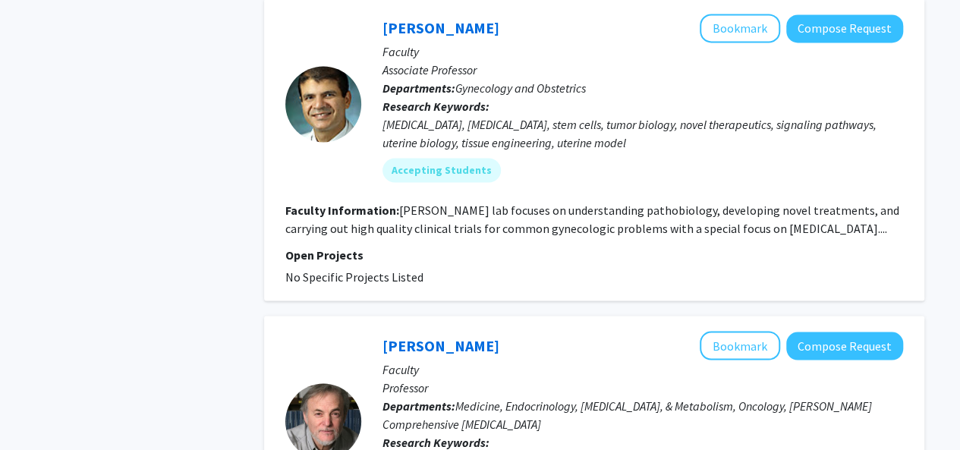
scroll to position [4392, 0]
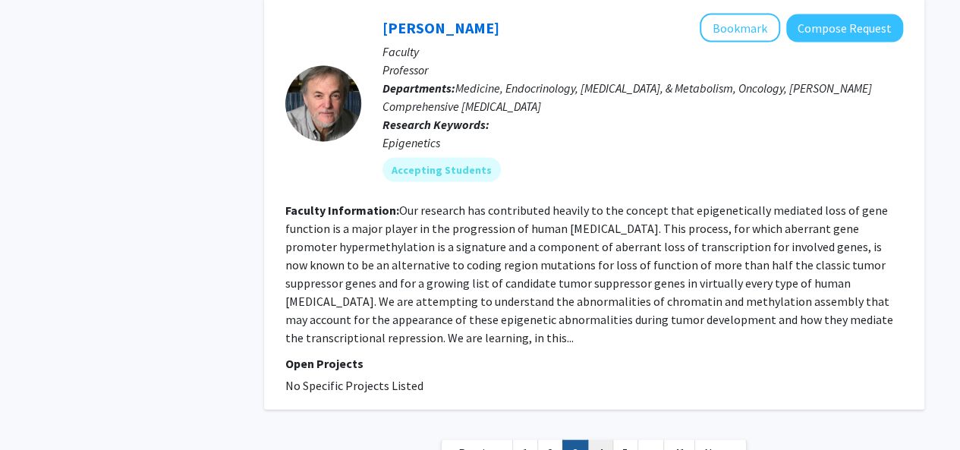
click at [601, 440] on link "4" at bounding box center [600, 453] width 26 height 27
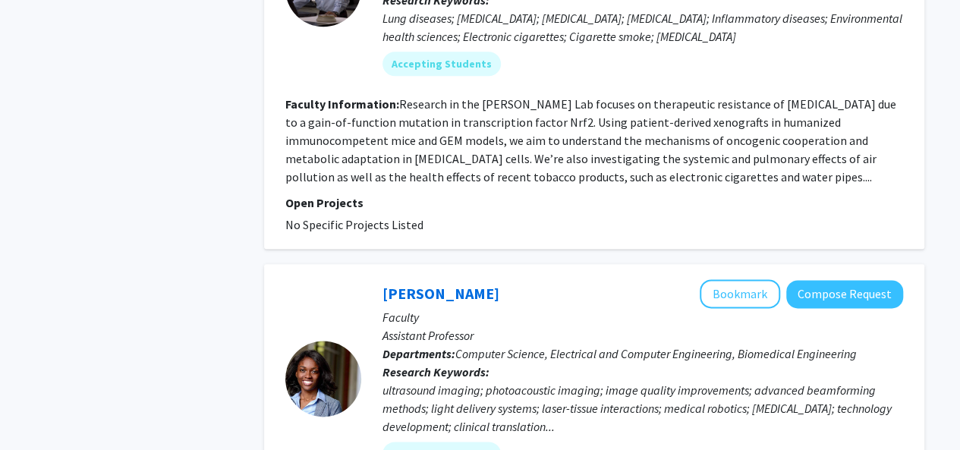
scroll to position [3688, 0]
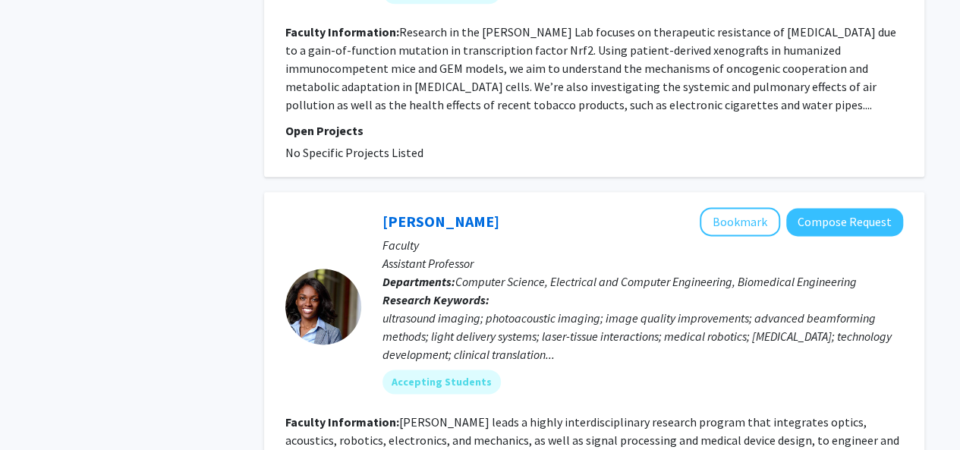
scroll to position [4018, 0]
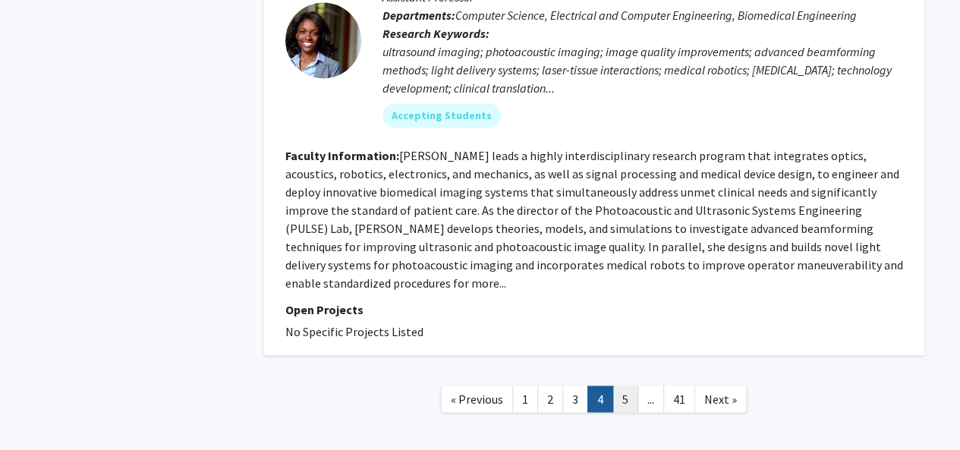
click at [622, 386] on link "5" at bounding box center [626, 399] width 26 height 27
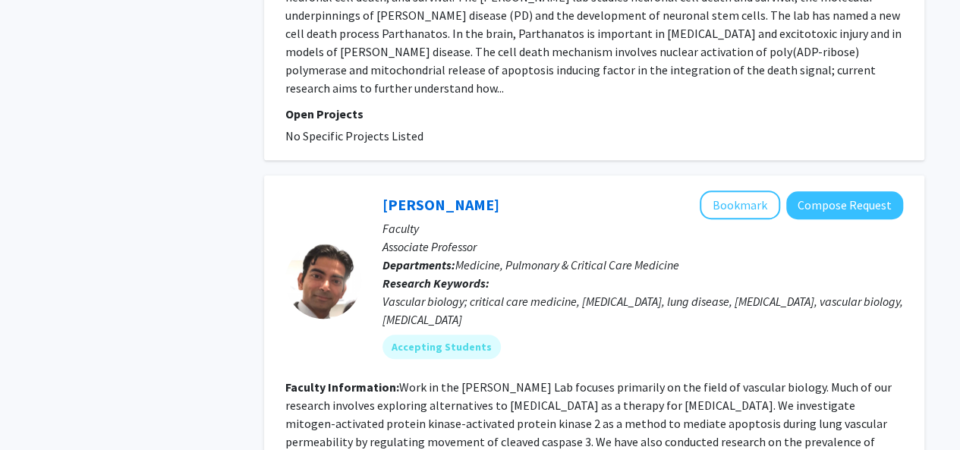
scroll to position [3351, 0]
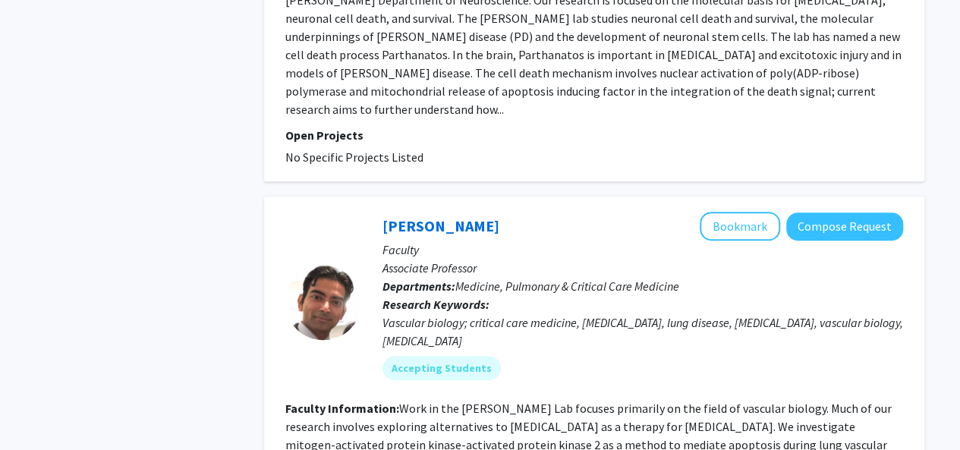
click at [532, 212] on div "[PERSON_NAME] Bookmark Compose Request" at bounding box center [643, 226] width 521 height 29
click at [545, 197] on div "[PERSON_NAME] Bookmark Compose Request Faculty Associate Professor Departments:…" at bounding box center [594, 375] width 660 height 357
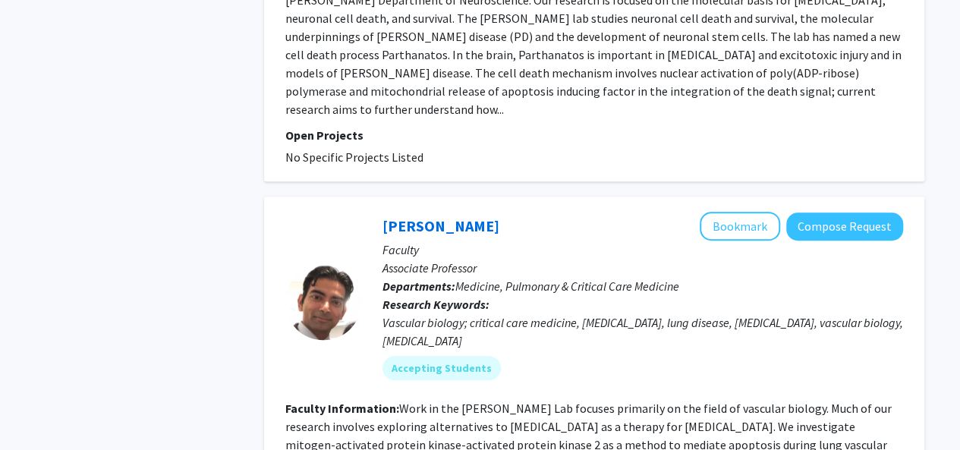
click at [545, 197] on div "[PERSON_NAME] Bookmark Compose Request Faculty Associate Professor Departments:…" at bounding box center [594, 375] width 660 height 357
drag, startPoint x: 545, startPoint y: 17, endPoint x: 396, endPoint y: 27, distance: 149.1
click at [396, 197] on div "[PERSON_NAME] Bookmark Compose Request Faculty Associate Professor Departments:…" at bounding box center [594, 375] width 660 height 357
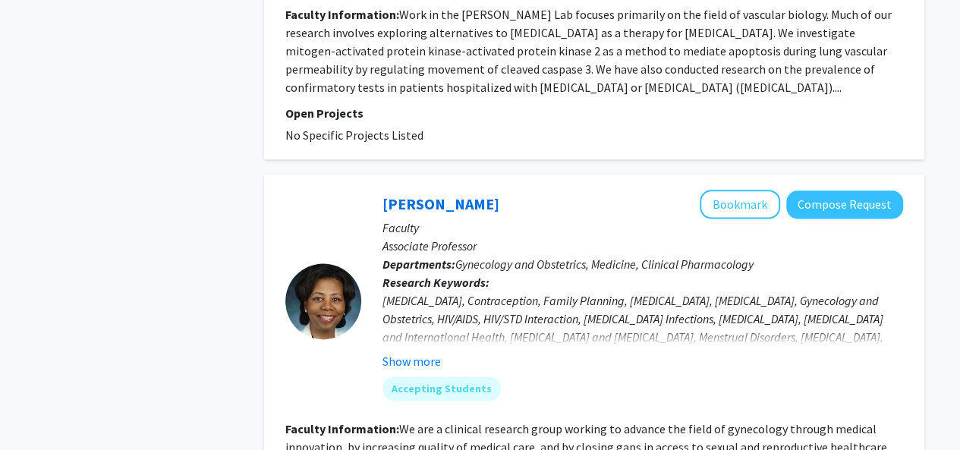
scroll to position [3854, 0]
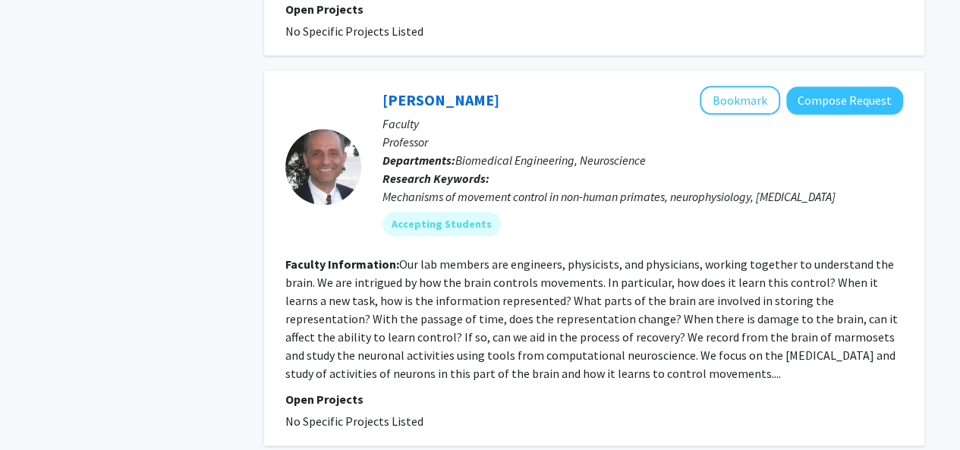
scroll to position [3757, 0]
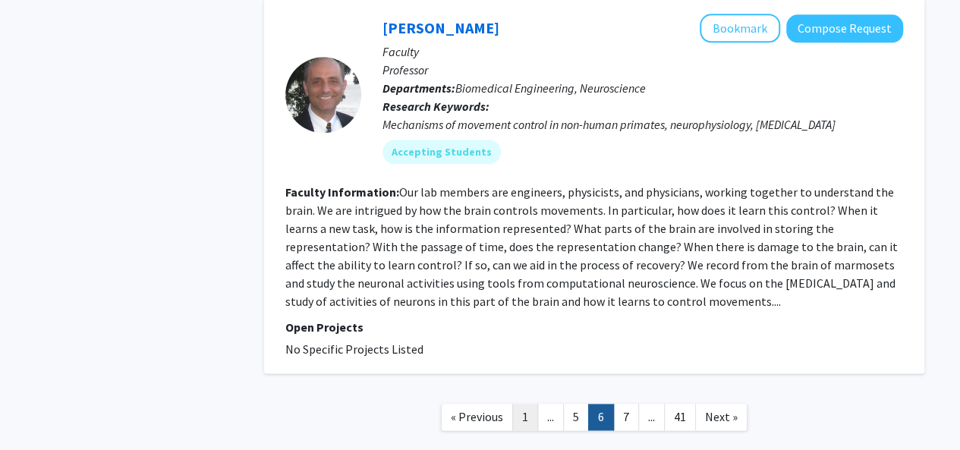
click at [513, 404] on link "1" at bounding box center [525, 417] width 26 height 27
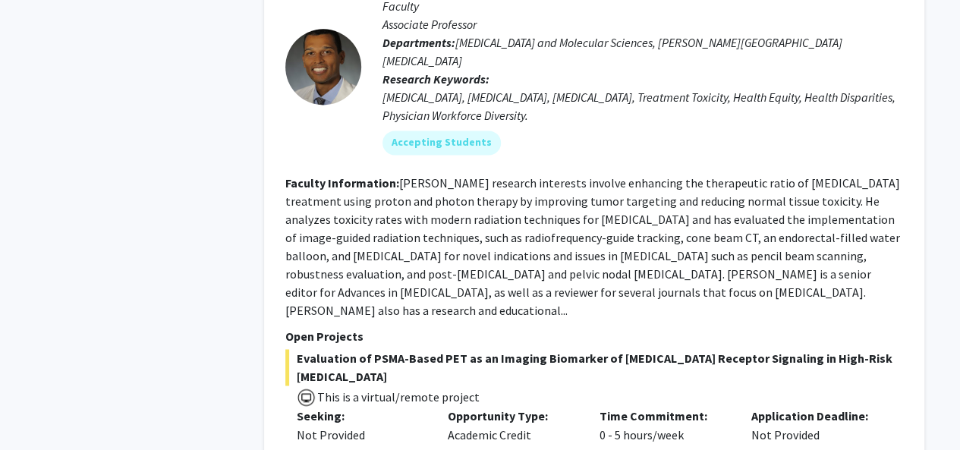
scroll to position [6934, 0]
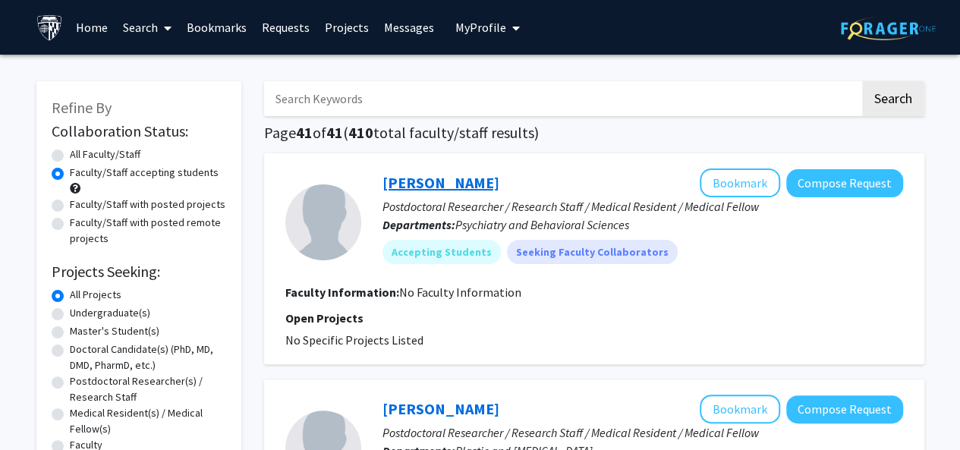
click at [448, 183] on link "[PERSON_NAME]" at bounding box center [441, 182] width 117 height 19
click at [457, 195] on div "[PERSON_NAME] Bookmark Compose Request" at bounding box center [643, 183] width 521 height 29
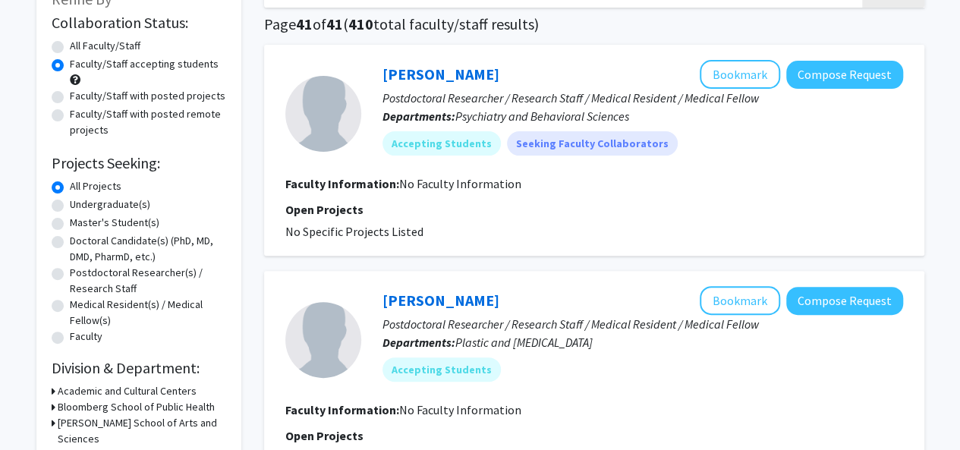
scroll to position [109, 0]
click at [519, 61] on div "[PERSON_NAME] Bookmark Compose Request" at bounding box center [643, 73] width 521 height 29
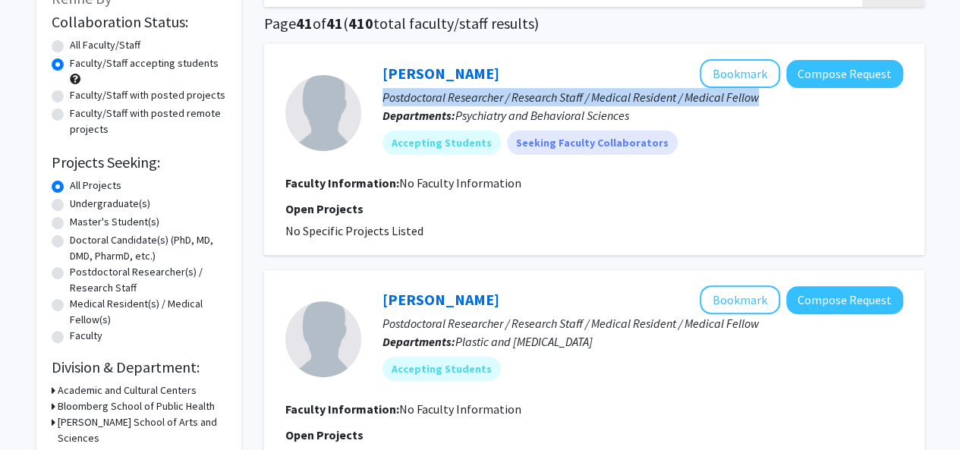
click at [519, 61] on div "[PERSON_NAME] Bookmark Compose Request" at bounding box center [643, 73] width 521 height 29
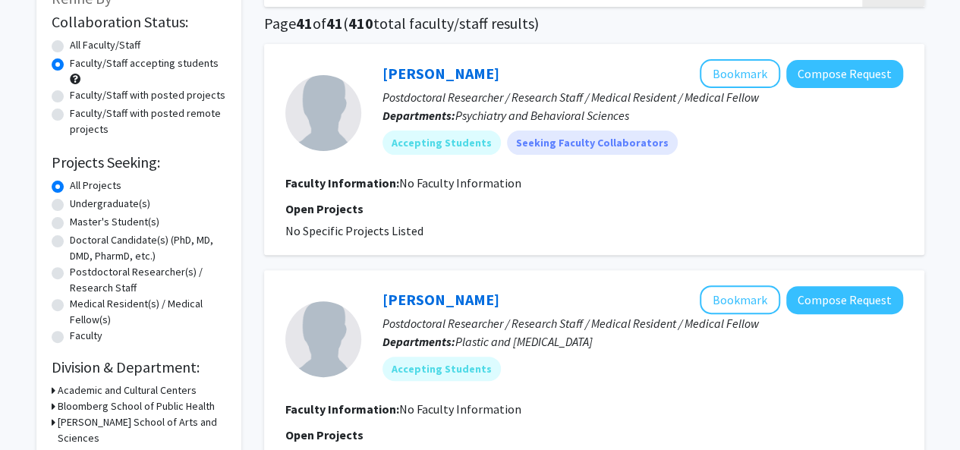
click at [476, 46] on div "[PERSON_NAME] Bookmark Compose Request Postdoctoral Researcher / Research Staff…" at bounding box center [594, 149] width 660 height 211
drag, startPoint x: 476, startPoint y: 46, endPoint x: 358, endPoint y: 46, distance: 118.4
click at [358, 46] on div "[PERSON_NAME] Bookmark Compose Request Postdoctoral Researcher / Research Staff…" at bounding box center [594, 149] width 660 height 211
click at [524, 109] on span "Psychiatry and Behavioral Sciences" at bounding box center [542, 115] width 174 height 15
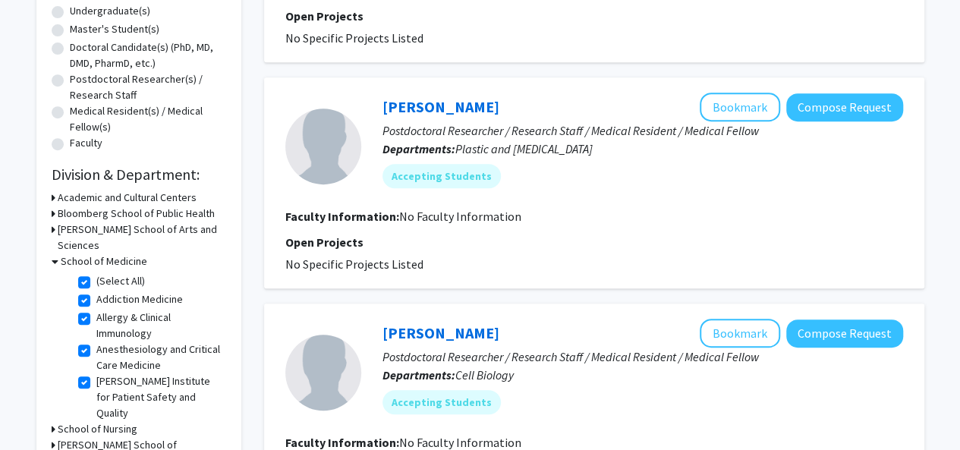
drag, startPoint x: 499, startPoint y: 75, endPoint x: 380, endPoint y: 80, distance: 120.0
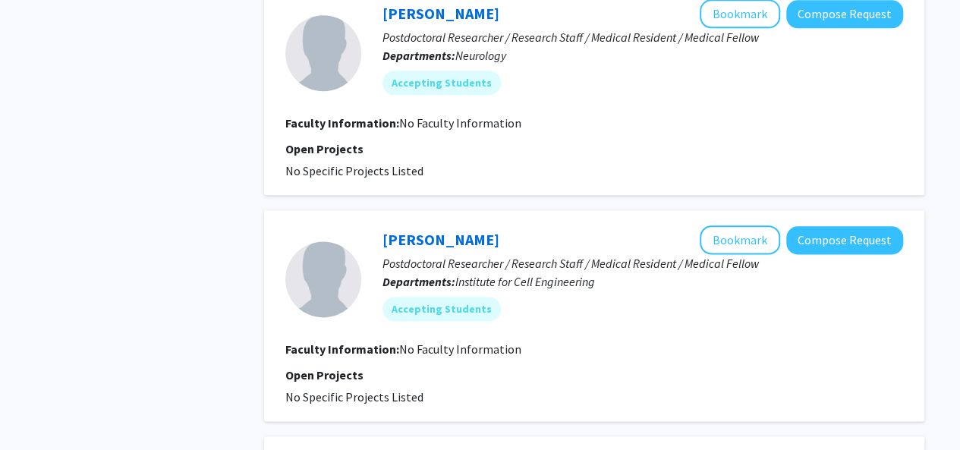
scroll to position [751, 0]
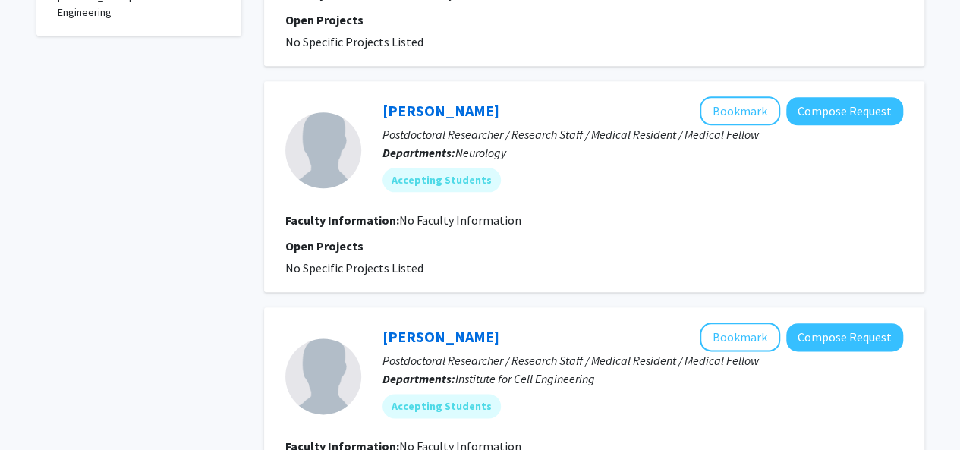
click at [507, 97] on div "[PERSON_NAME] Bookmark Compose Request" at bounding box center [643, 110] width 521 height 29
drag, startPoint x: 507, startPoint y: 97, endPoint x: 386, endPoint y: 90, distance: 120.9
click at [386, 90] on div "[PERSON_NAME] Bookmark Compose Request Postdoctoral Researcher / Research Staff…" at bounding box center [594, 186] width 660 height 211
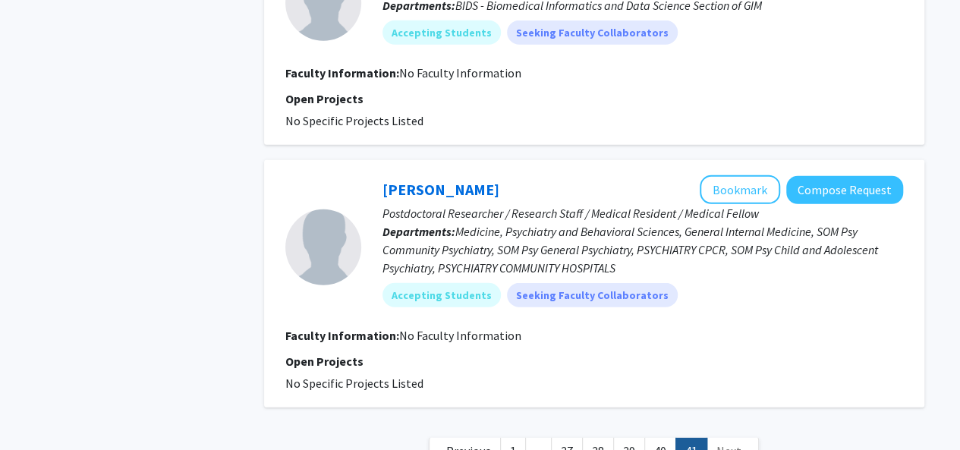
scroll to position [2154, 0]
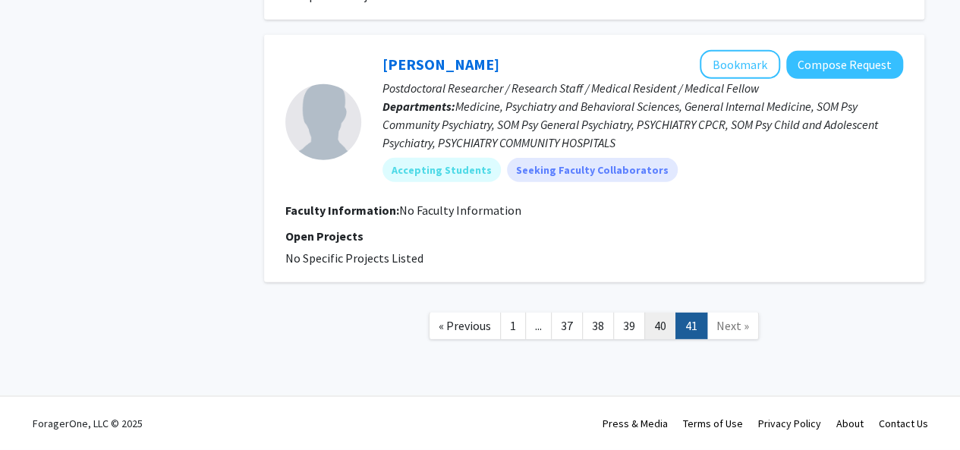
click at [653, 324] on link "40" at bounding box center [660, 326] width 32 height 27
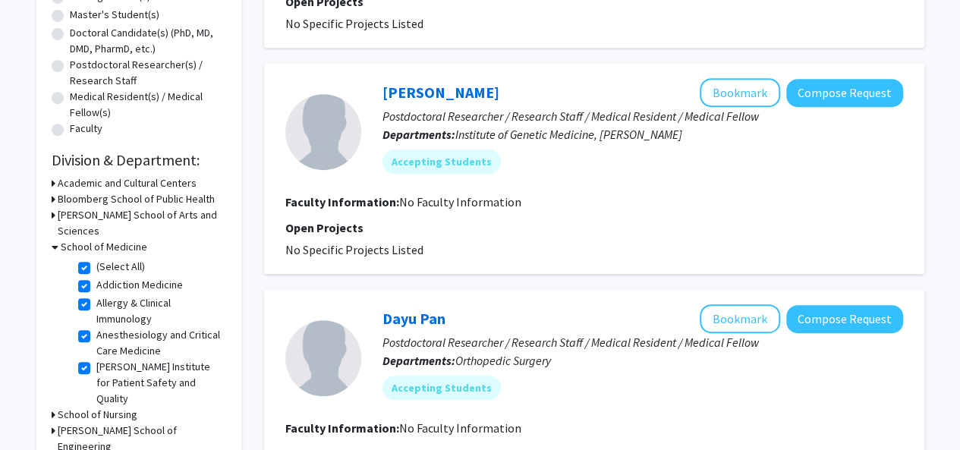
scroll to position [317, 0]
click at [581, 69] on div "[PERSON_NAME] Bookmark Compose Request Postdoctoral Researcher / Research Staff…" at bounding box center [594, 167] width 660 height 211
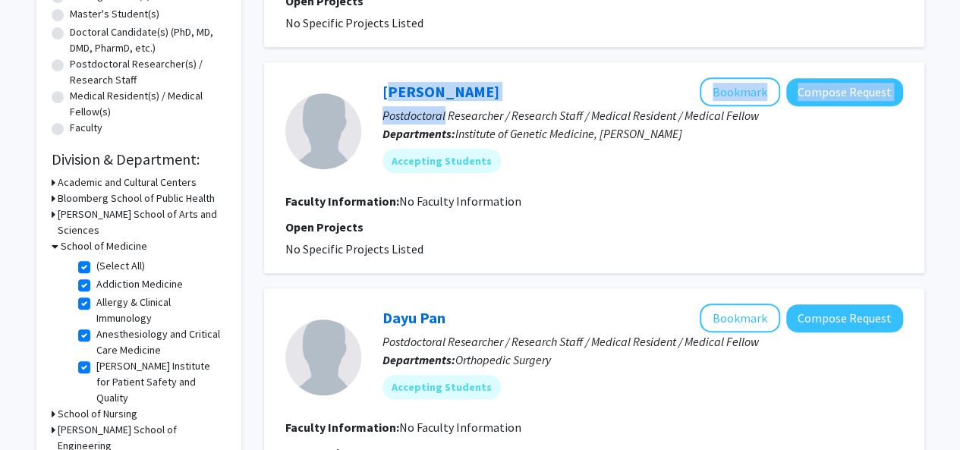
drag, startPoint x: 581, startPoint y: 69, endPoint x: 446, endPoint y: 52, distance: 135.4
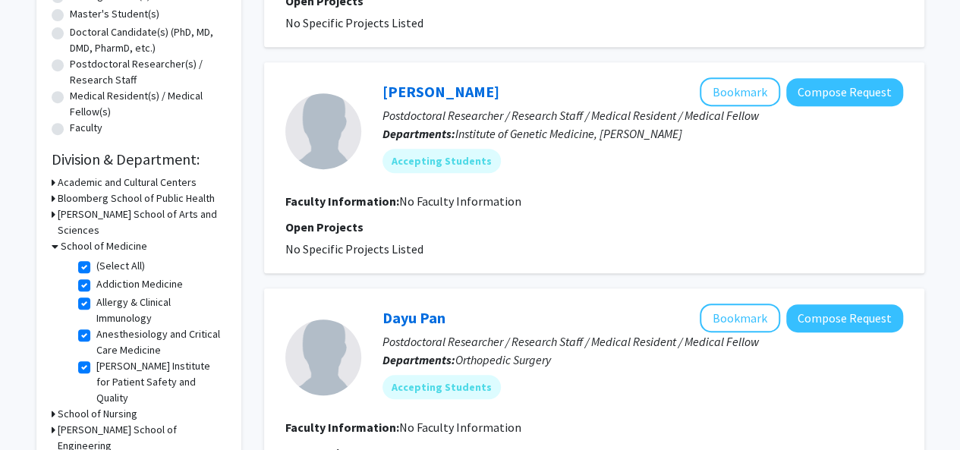
drag, startPoint x: 446, startPoint y: 52, endPoint x: 482, endPoint y: 57, distance: 36.0
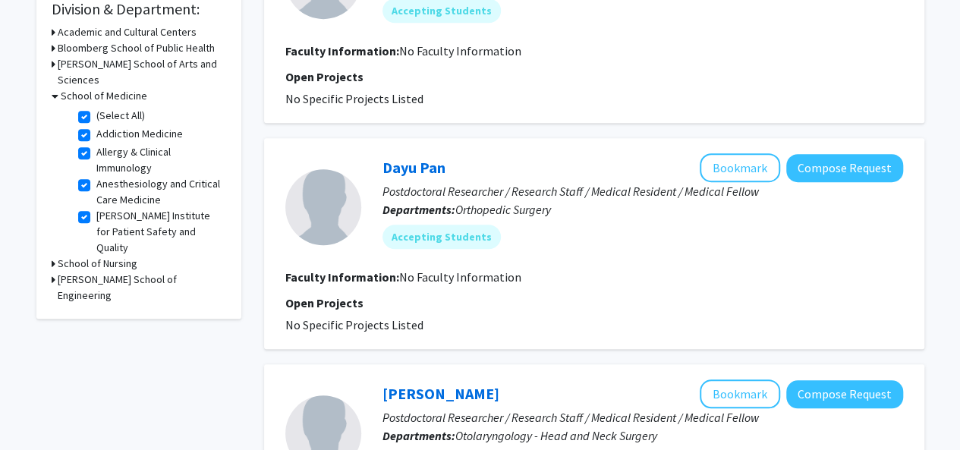
scroll to position [474, 0]
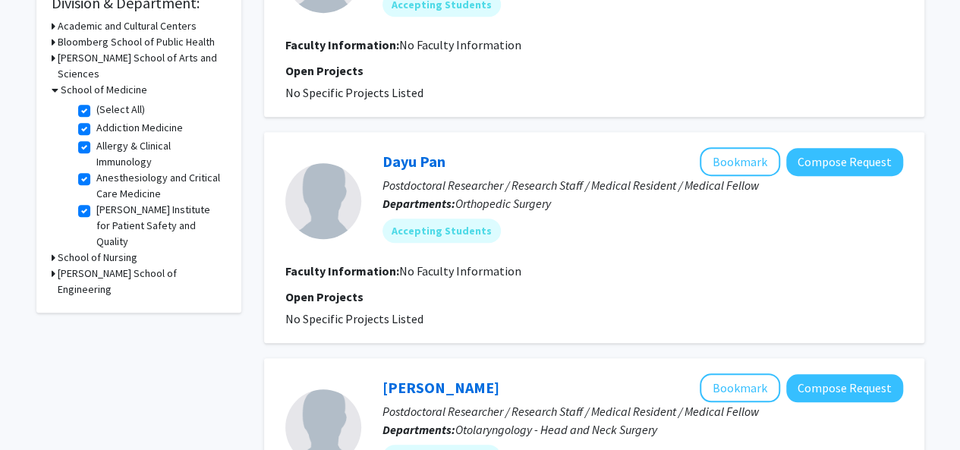
click at [571, 200] on p "Departments: Orthopedic Surgery" at bounding box center [643, 203] width 521 height 18
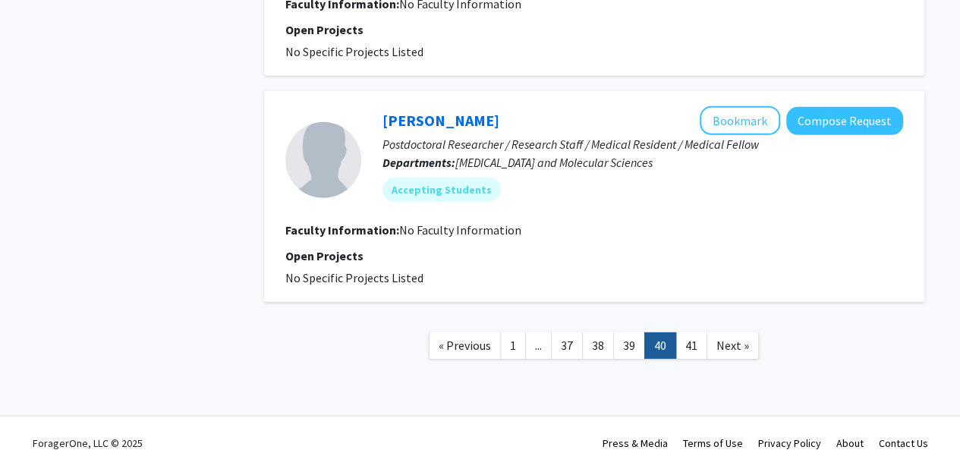
scroll to position [2136, 0]
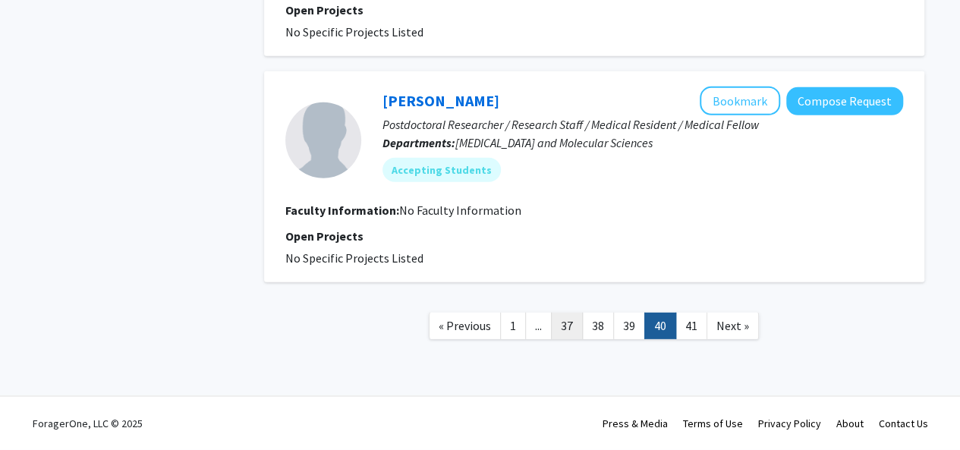
click at [575, 326] on link "37" at bounding box center [567, 326] width 32 height 27
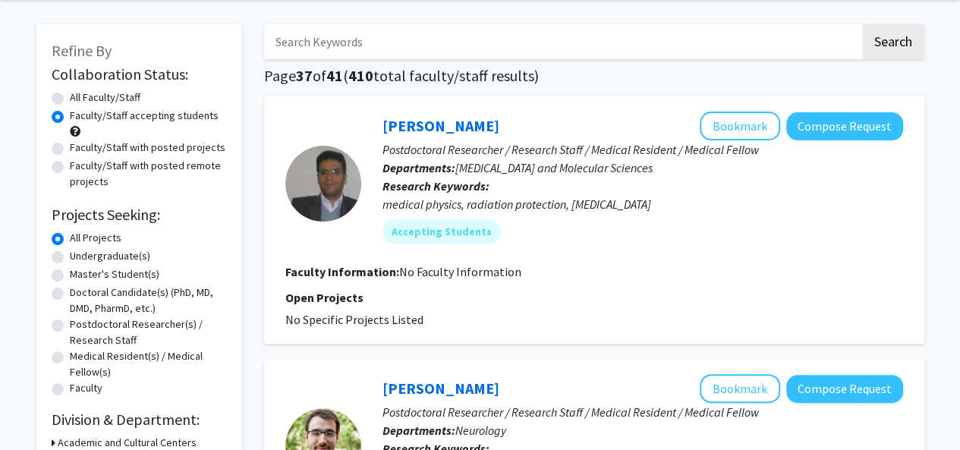
scroll to position [55, 0]
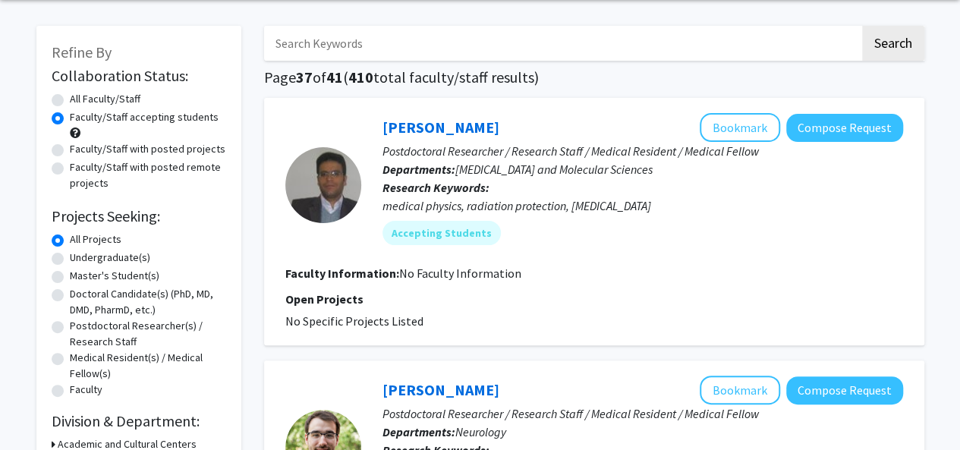
click at [548, 118] on div "[PERSON_NAME] Bookmark Compose Request" at bounding box center [643, 127] width 521 height 29
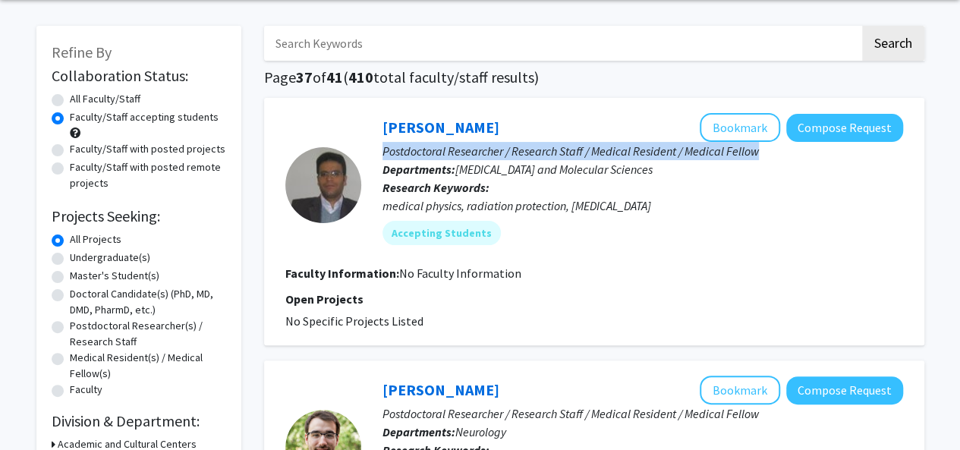
click at [548, 118] on div "[PERSON_NAME] Bookmark Compose Request" at bounding box center [643, 127] width 521 height 29
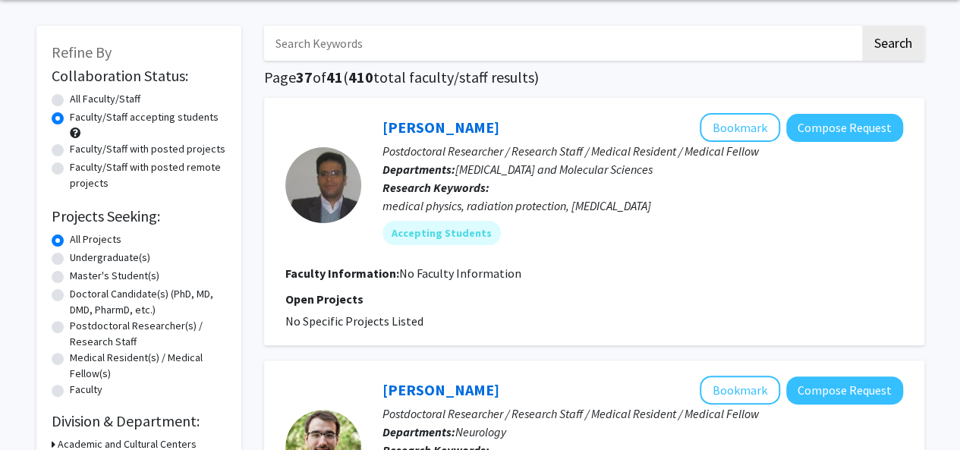
click at [529, 108] on div "[PERSON_NAME] Bookmark Compose Request Postdoctoral Researcher / Research Staff…" at bounding box center [594, 221] width 660 height 247
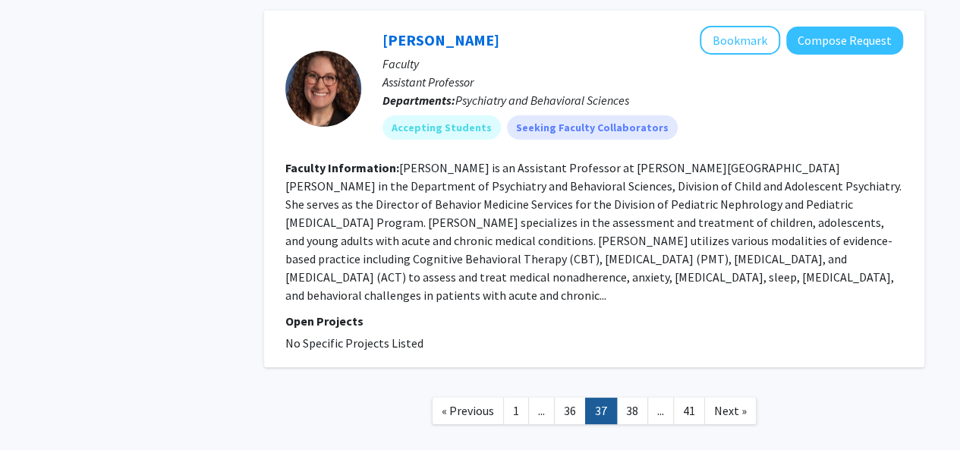
scroll to position [2785, 0]
click at [574, 398] on link "36" at bounding box center [570, 411] width 32 height 27
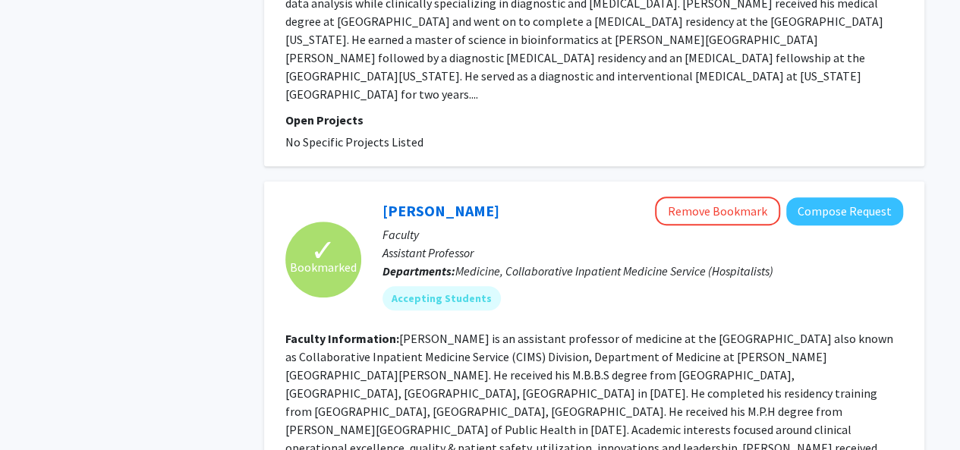
scroll to position [3227, 0]
